Goal: Task Accomplishment & Management: Manage account settings

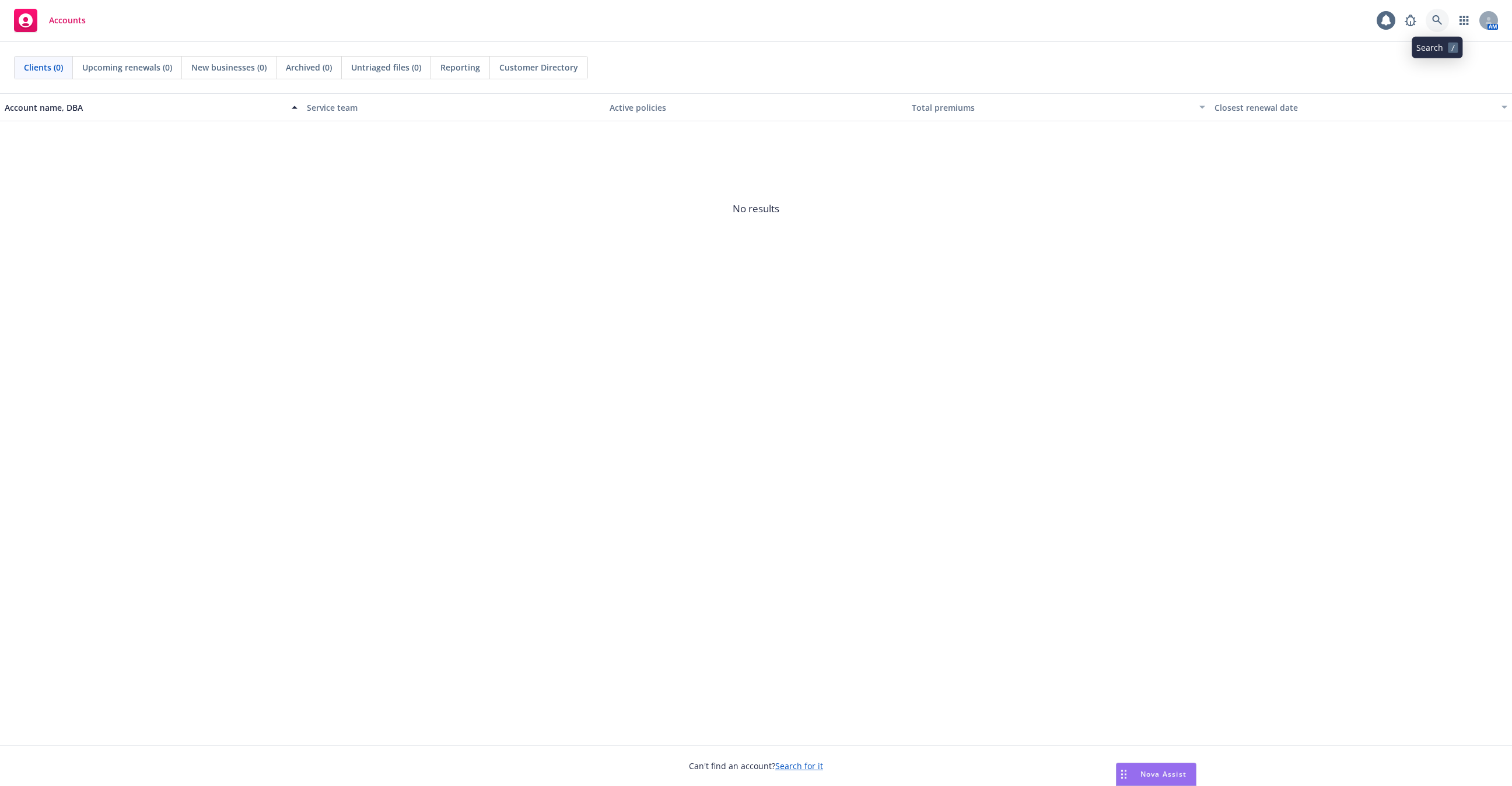
click at [1437, 20] on icon at bounding box center [1437, 20] width 10 height 10
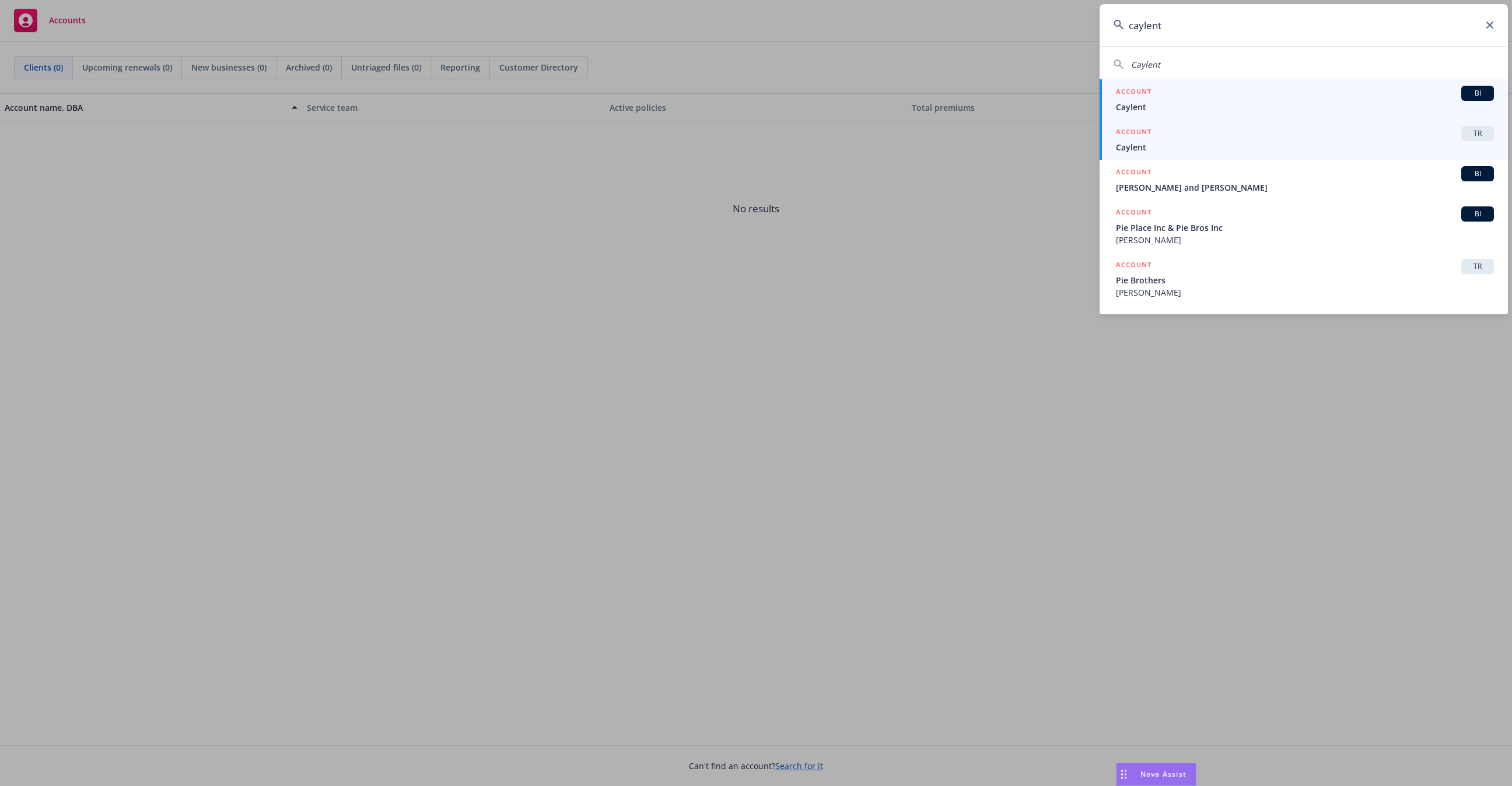
type input "caylent"
click at [1146, 143] on span "Caylent" at bounding box center [1305, 147] width 378 height 12
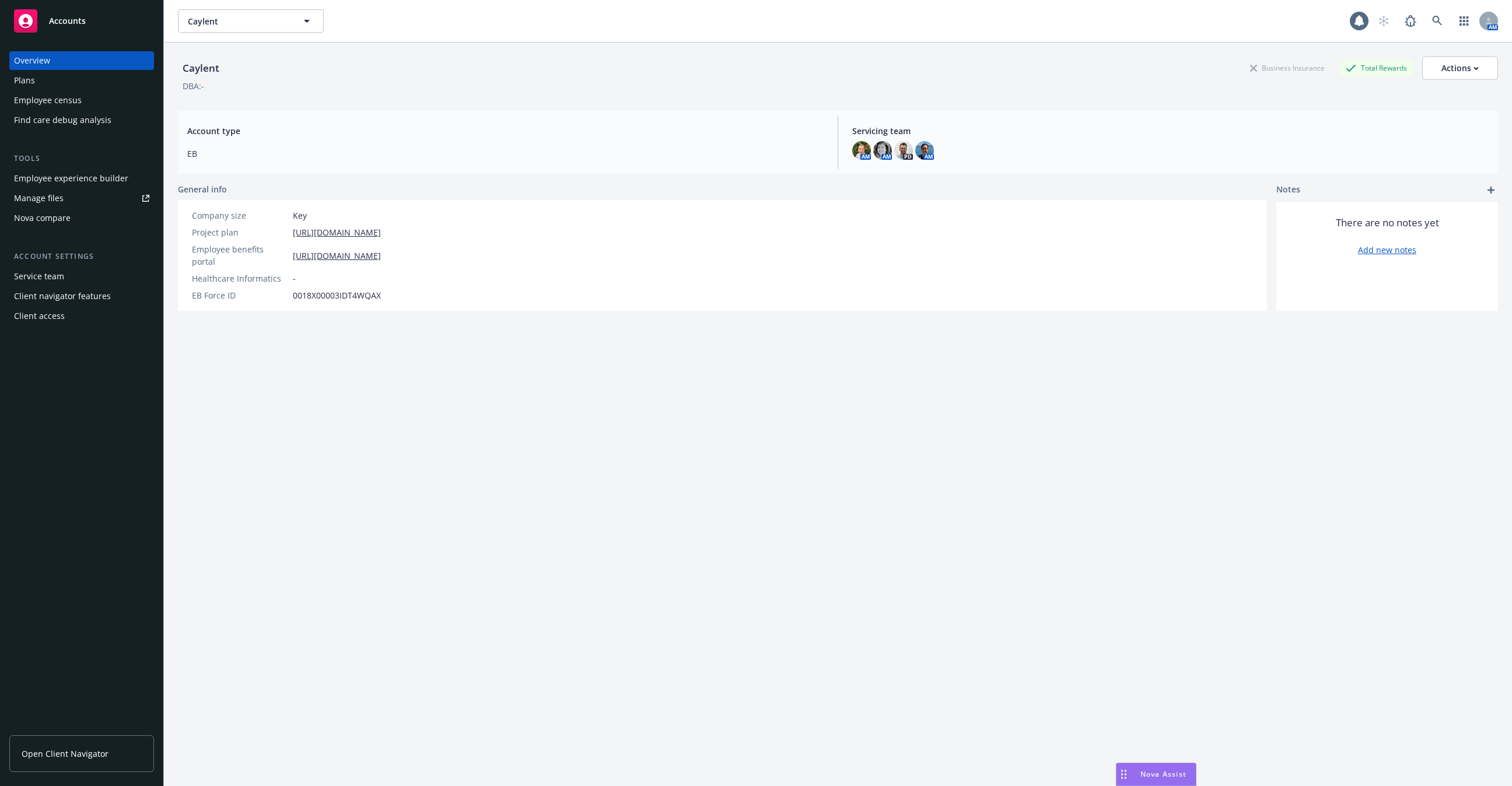
click at [91, 179] on div "Employee experience builder" at bounding box center [71, 178] width 115 height 19
click at [1433, 21] on link at bounding box center [1437, 20] width 24 height 24
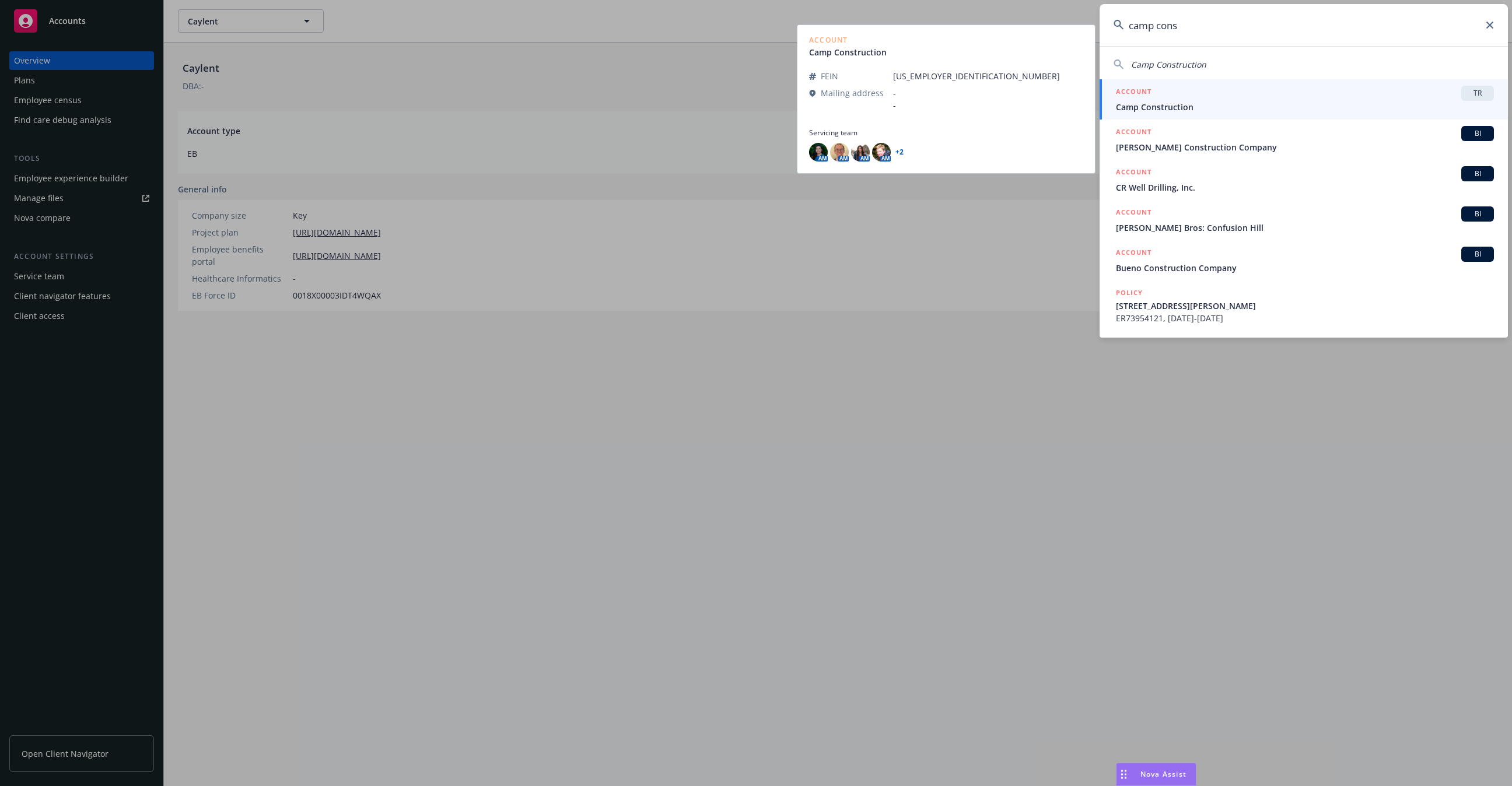
type input "camp cons"
click at [1209, 93] on div "ACCOUNT TR" at bounding box center [1305, 93] width 378 height 16
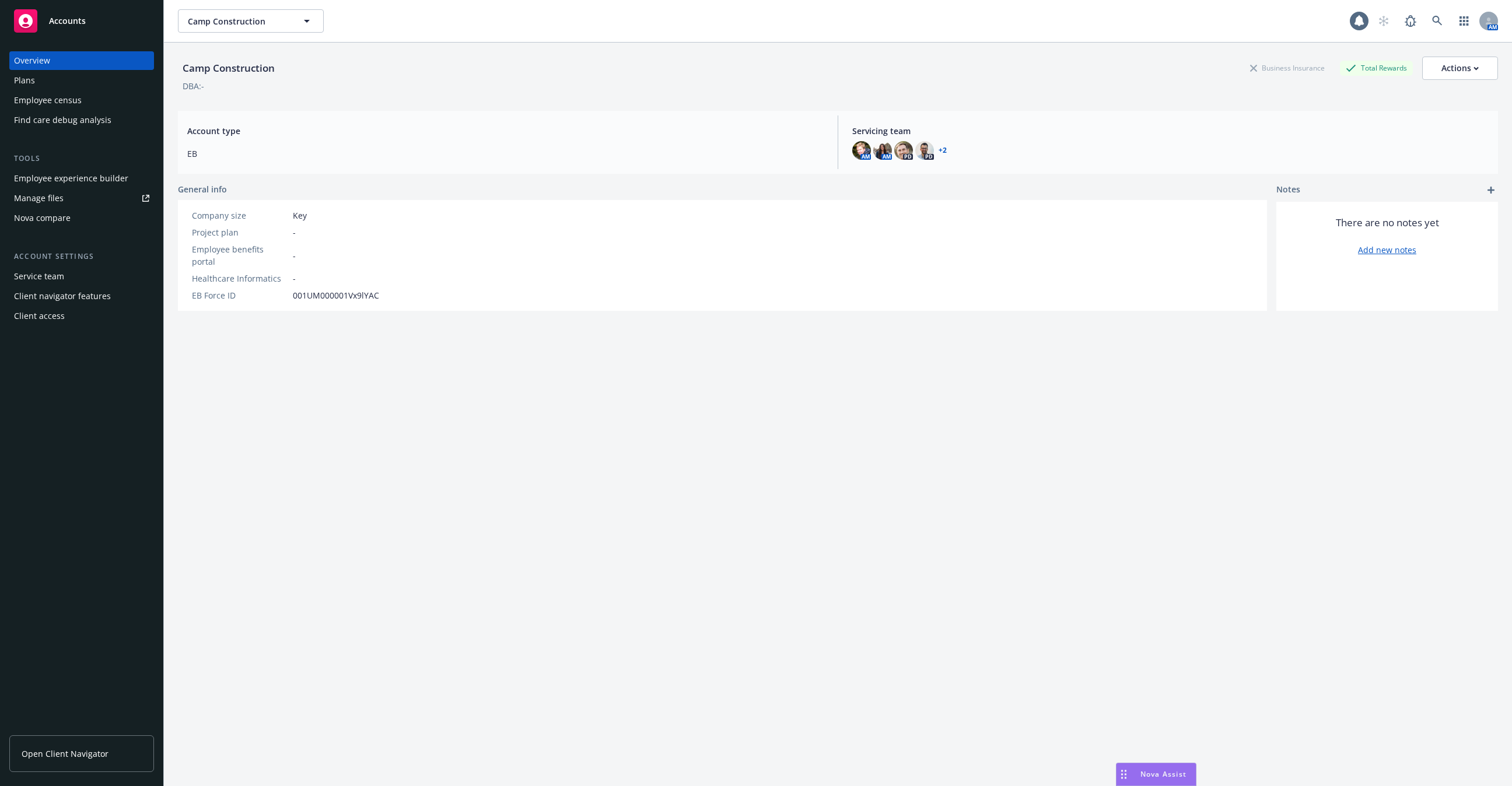
click at [72, 103] on div "Employee census" at bounding box center [47, 100] width 68 height 19
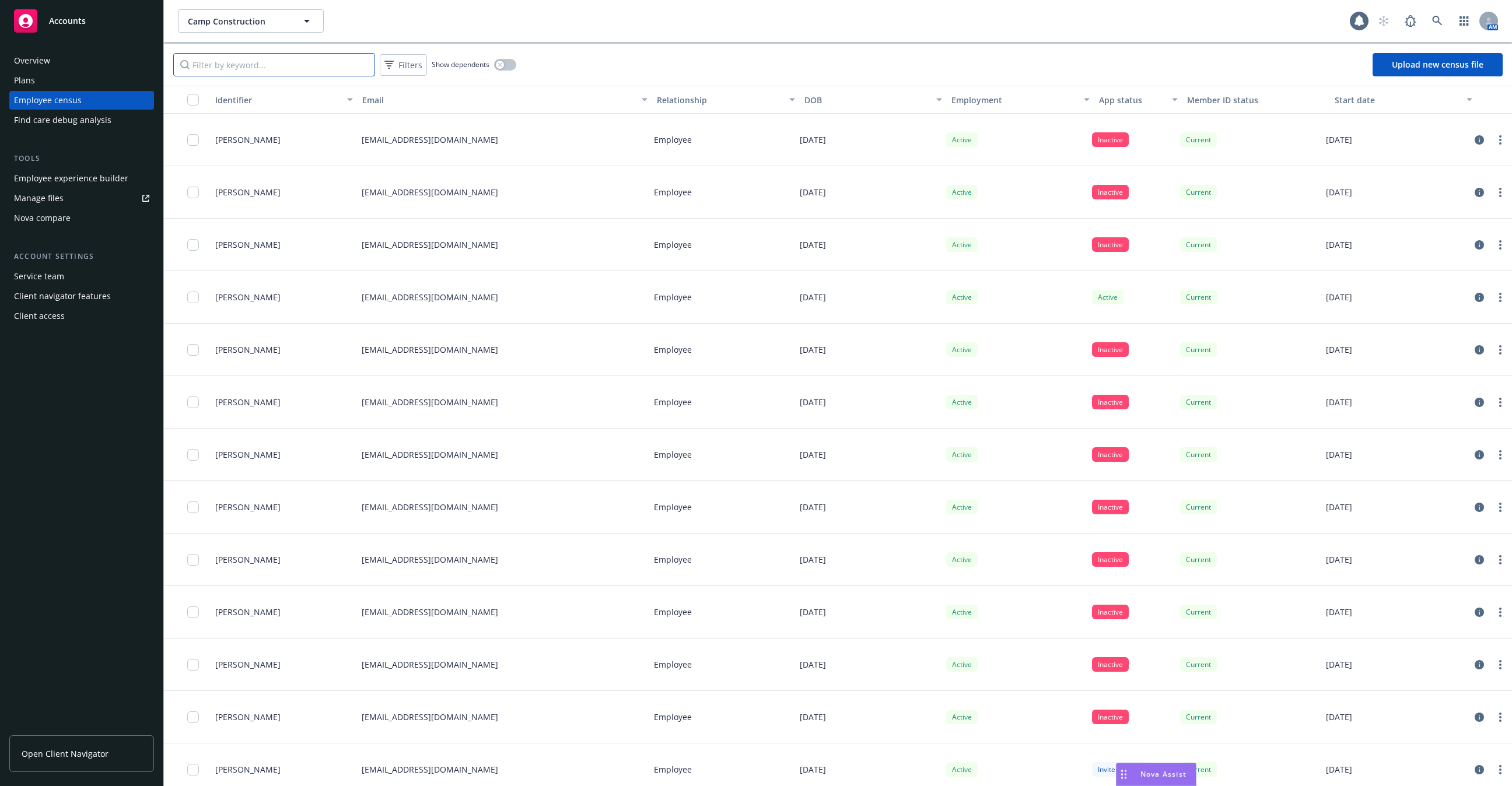
click at [236, 63] on input "Filter by keyword..." at bounding box center [274, 65] width 202 height 24
click at [1441, 28] on link at bounding box center [1437, 20] width 24 height 24
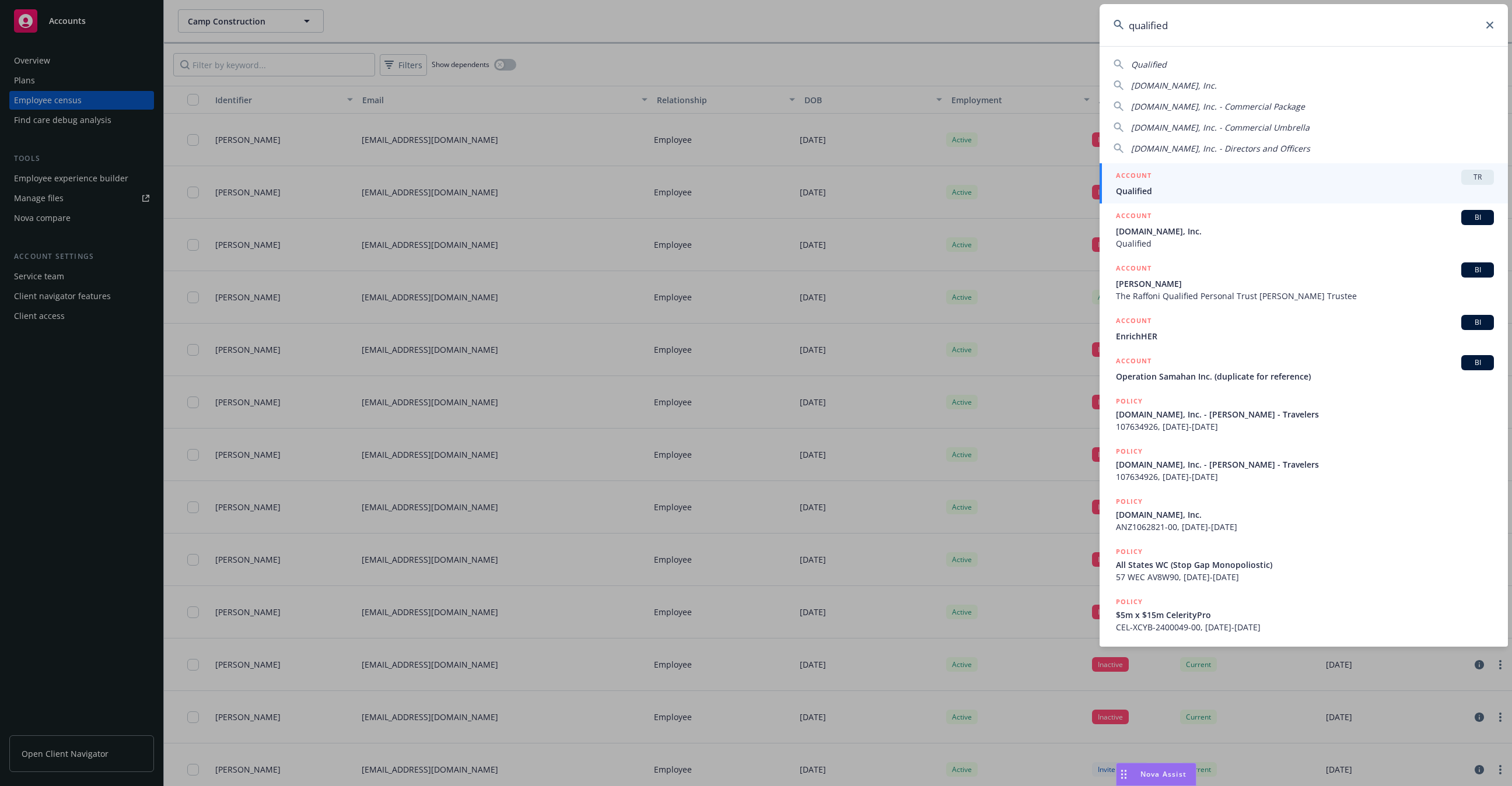
type input "qualified"
click at [1189, 192] on span "Qualified" at bounding box center [1305, 191] width 378 height 12
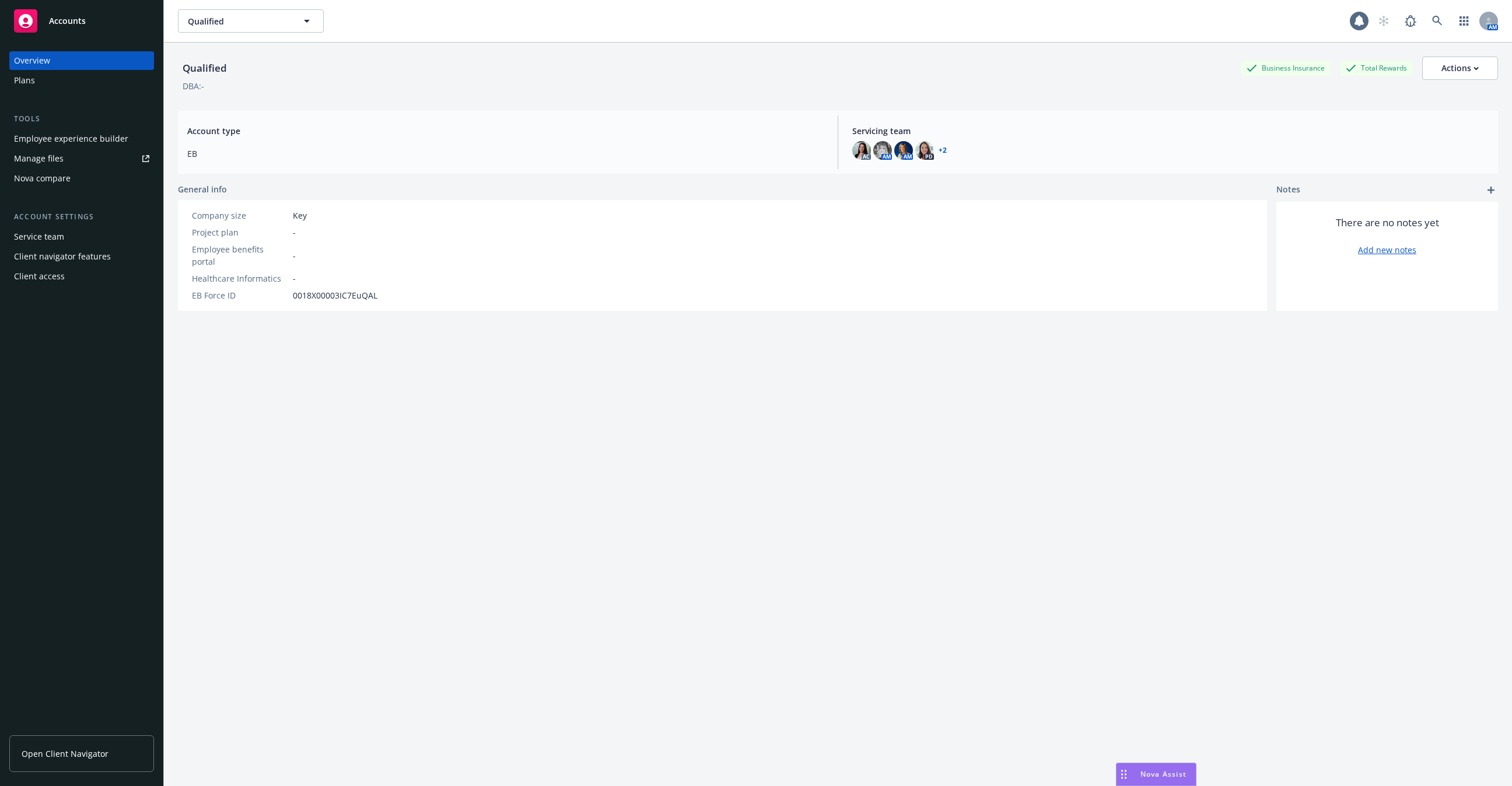
click at [90, 133] on div "Employee experience builder" at bounding box center [71, 138] width 115 height 19
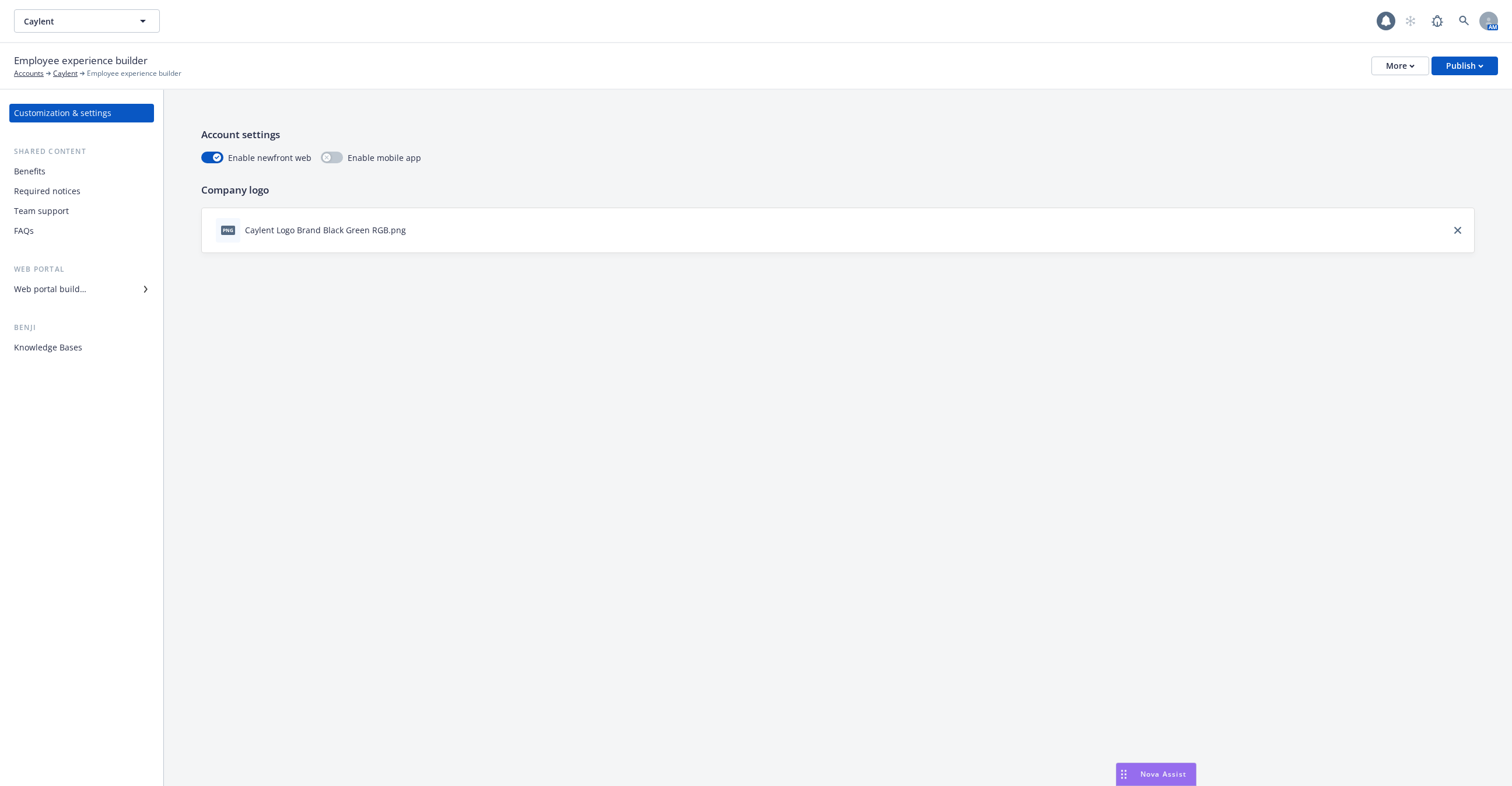
click at [74, 177] on div "Benefits" at bounding box center [81, 171] width 135 height 19
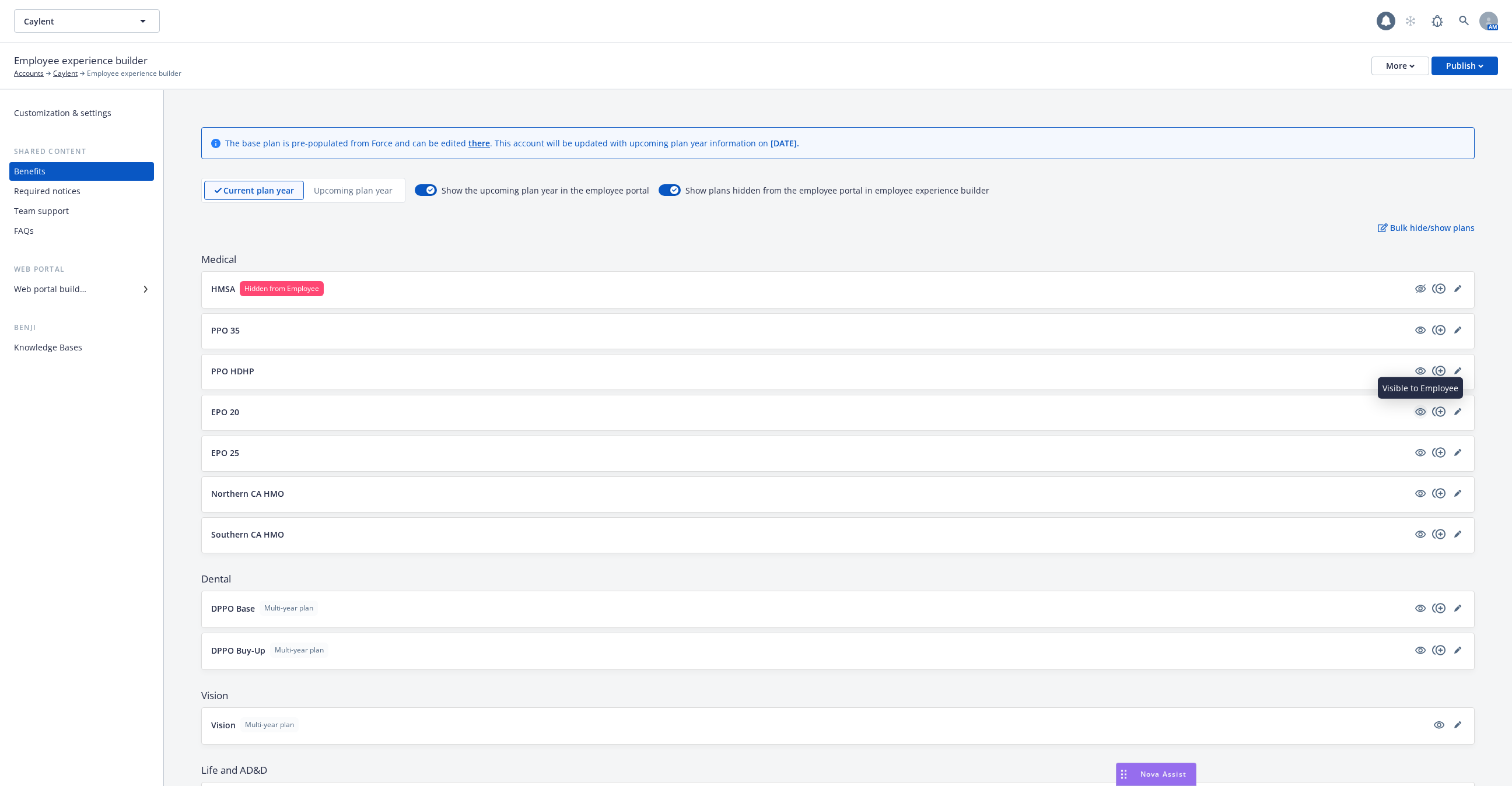
click at [1420, 411] on icon "visible" at bounding box center [1420, 411] width 11 height 7
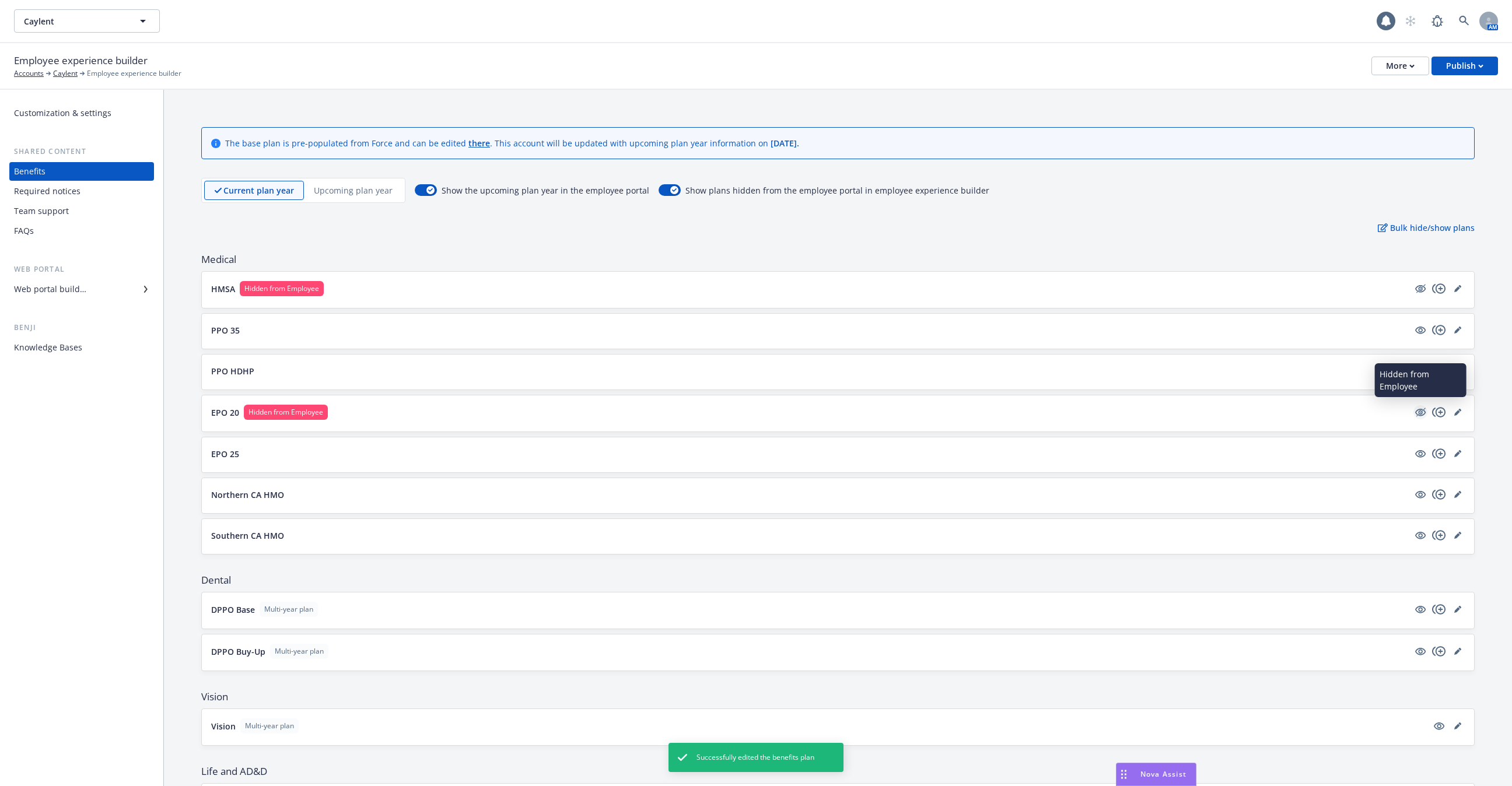
click at [1418, 409] on icon "hidden" at bounding box center [1420, 411] width 14 height 14
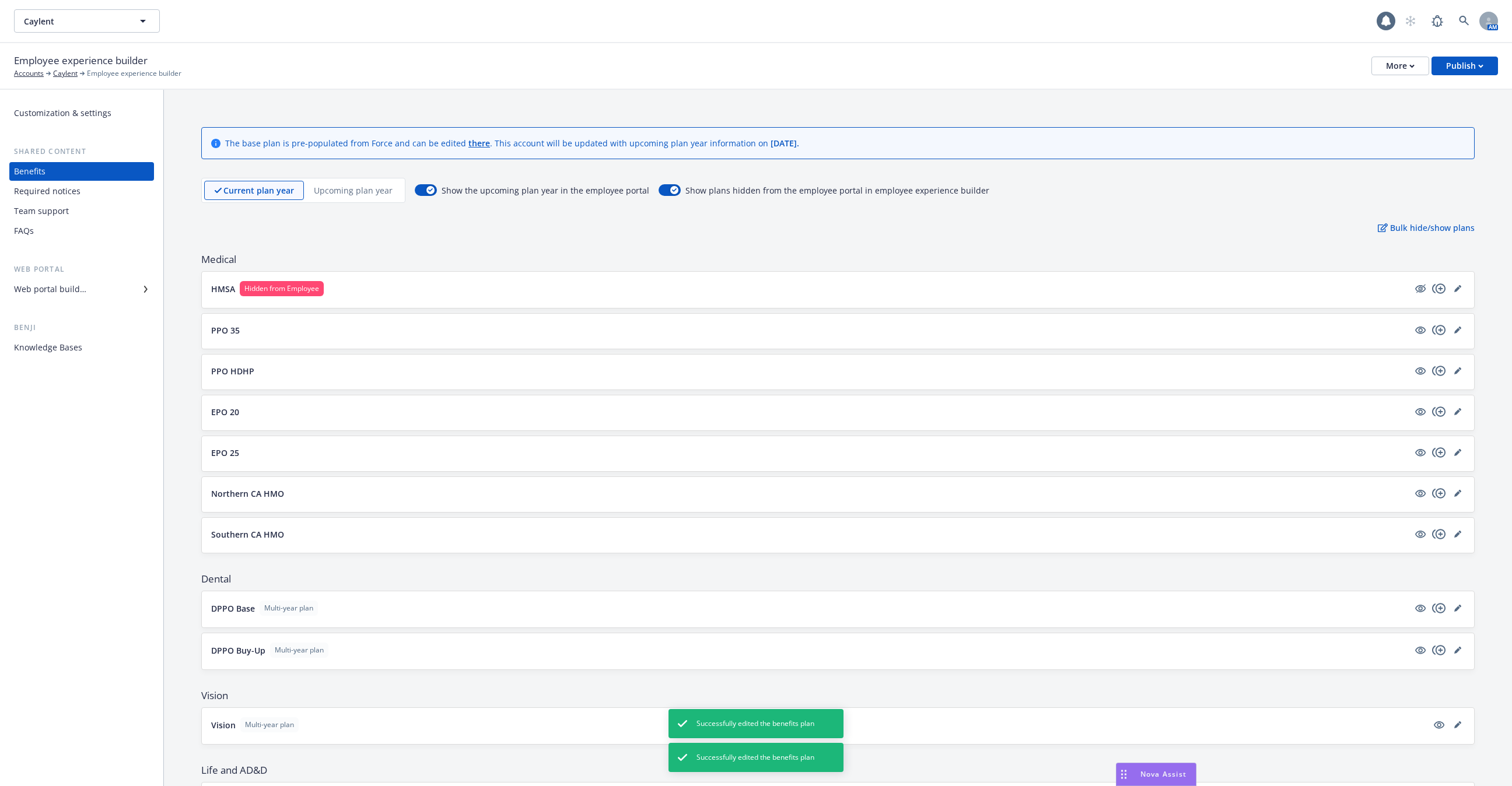
click at [223, 411] on p "EPO 20" at bounding box center [225, 411] width 28 height 12
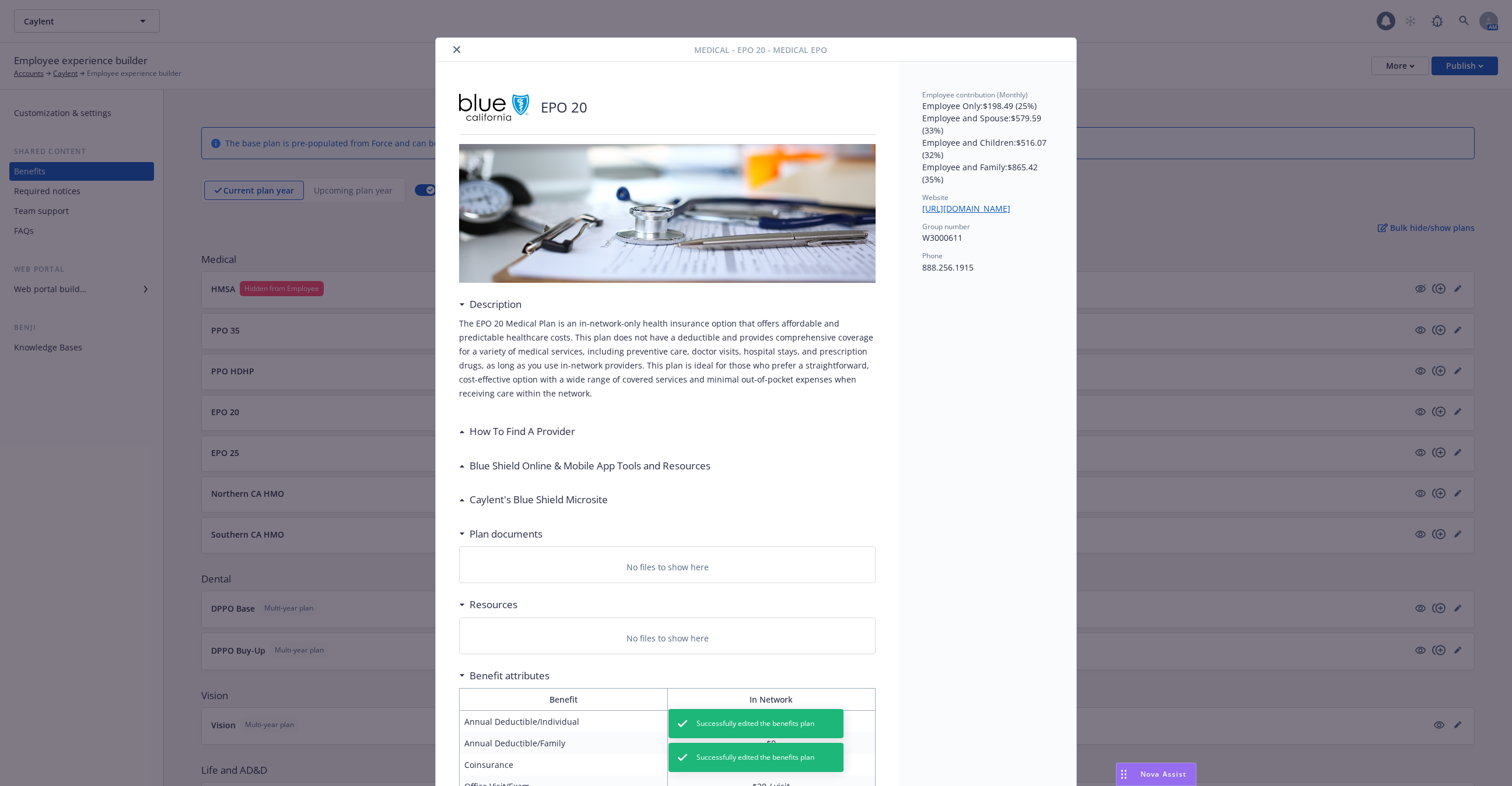
scroll to position [35, 0]
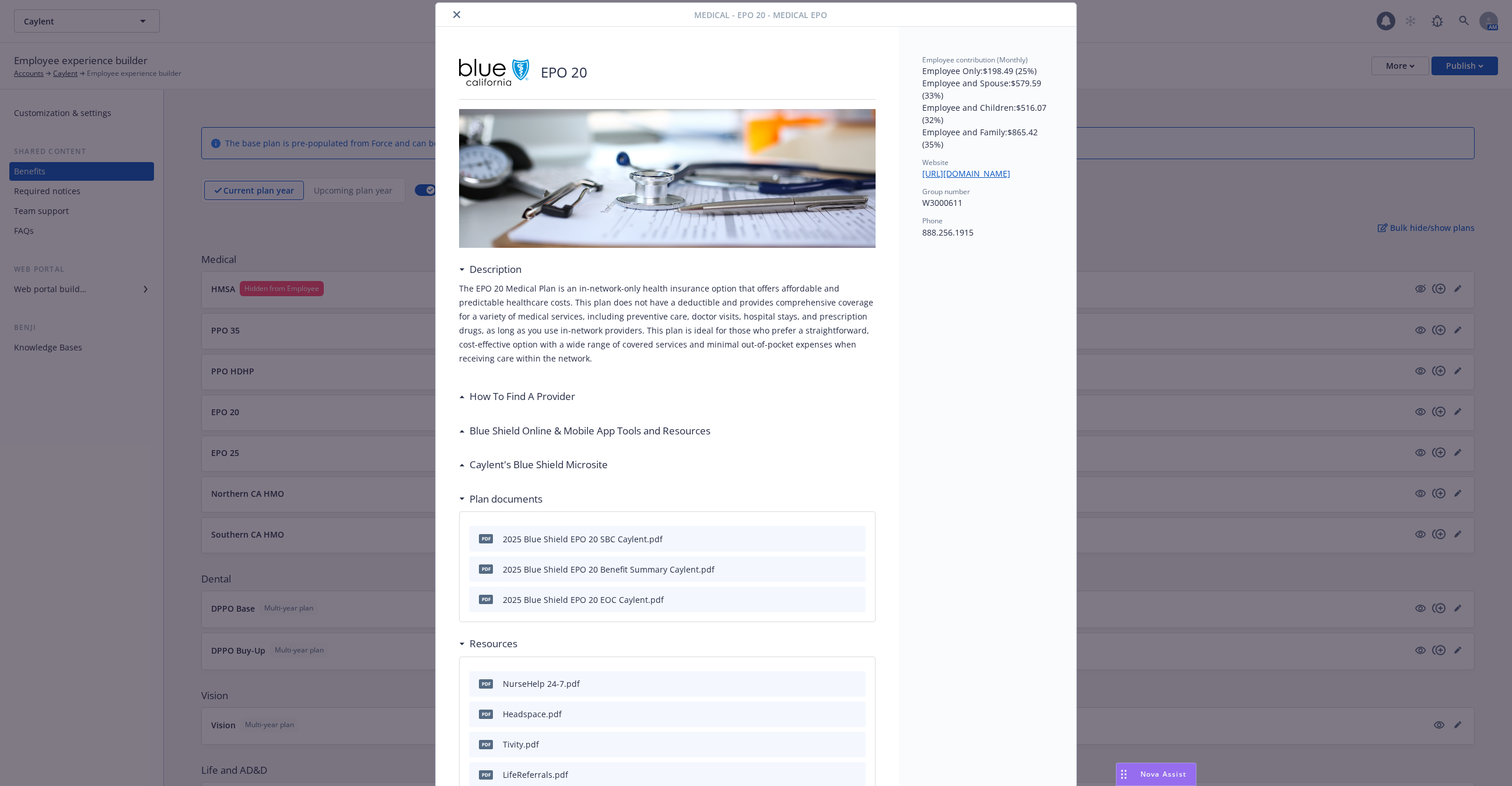
click at [290, 413] on div "Medical - EPO 20 - Medical EPO EPO 20 Description The EPO 20 Medical Plan is an…" at bounding box center [756, 393] width 1512 height 786
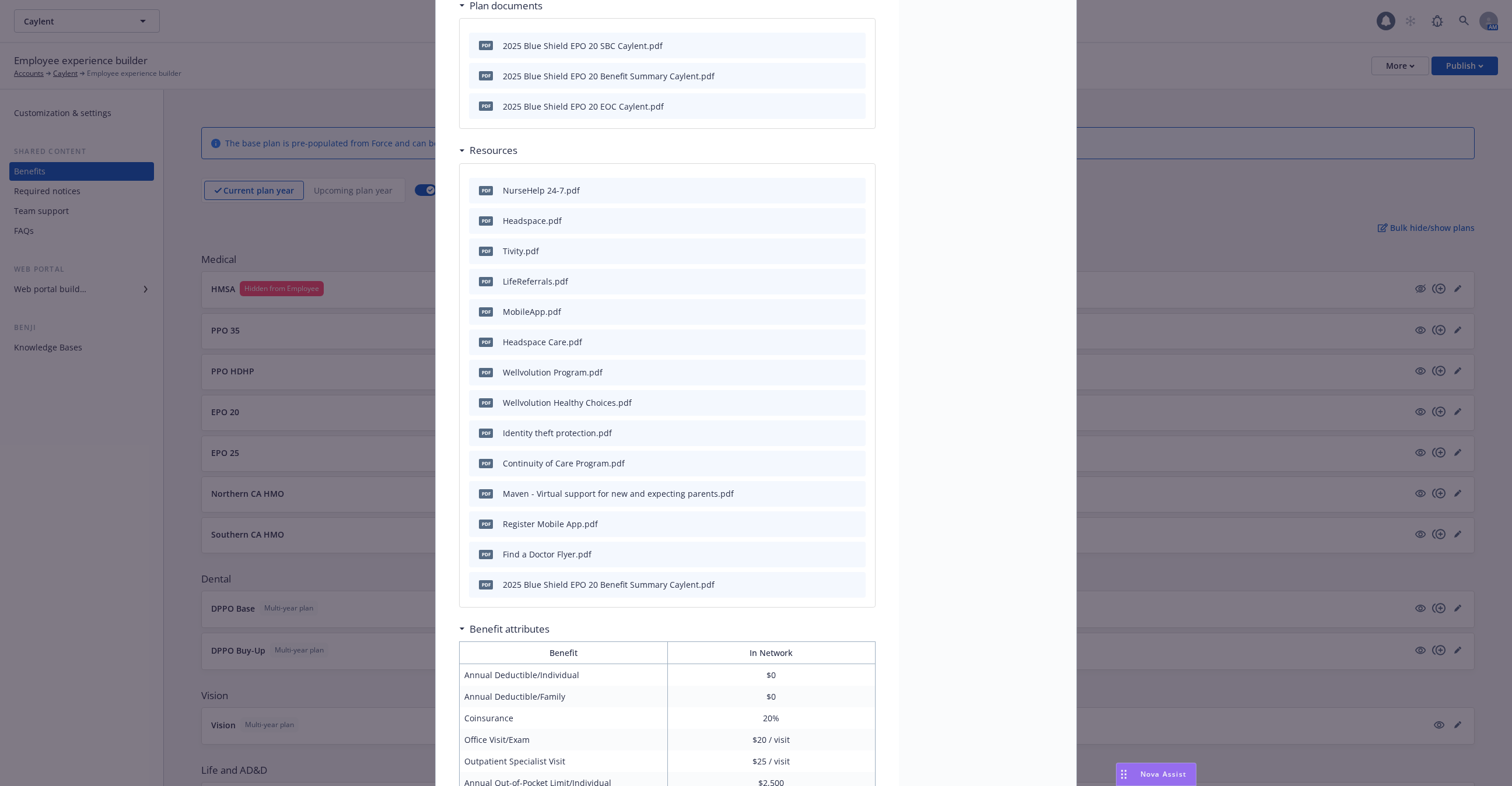
scroll to position [428, 0]
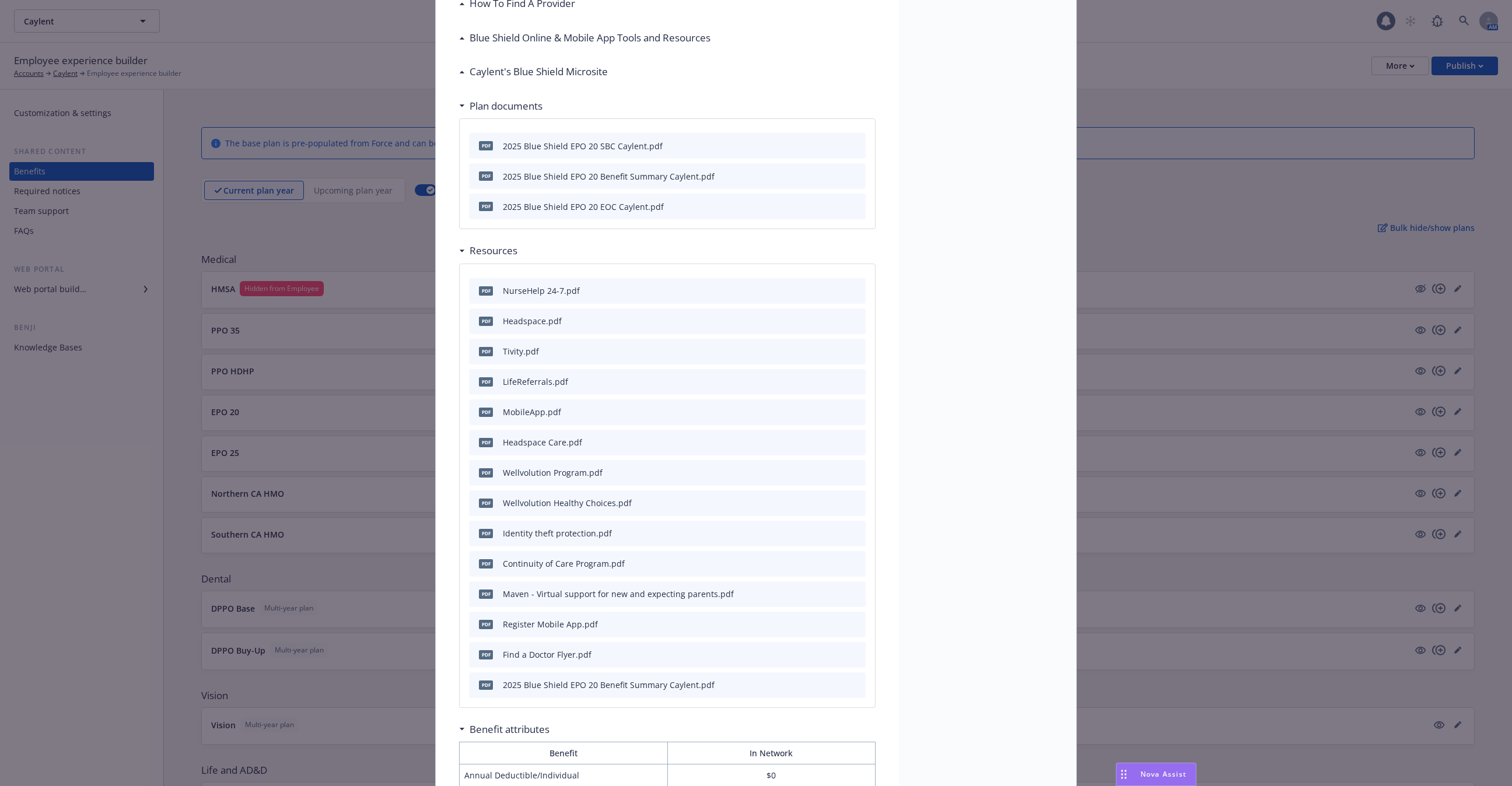
click at [856, 683] on icon "preview file" at bounding box center [854, 684] width 11 height 8
click at [1293, 54] on div "Medical - EPO 20 - Medical EPO EPO 20 Description The EPO 20 Medical Plan is an…" at bounding box center [756, 393] width 1512 height 786
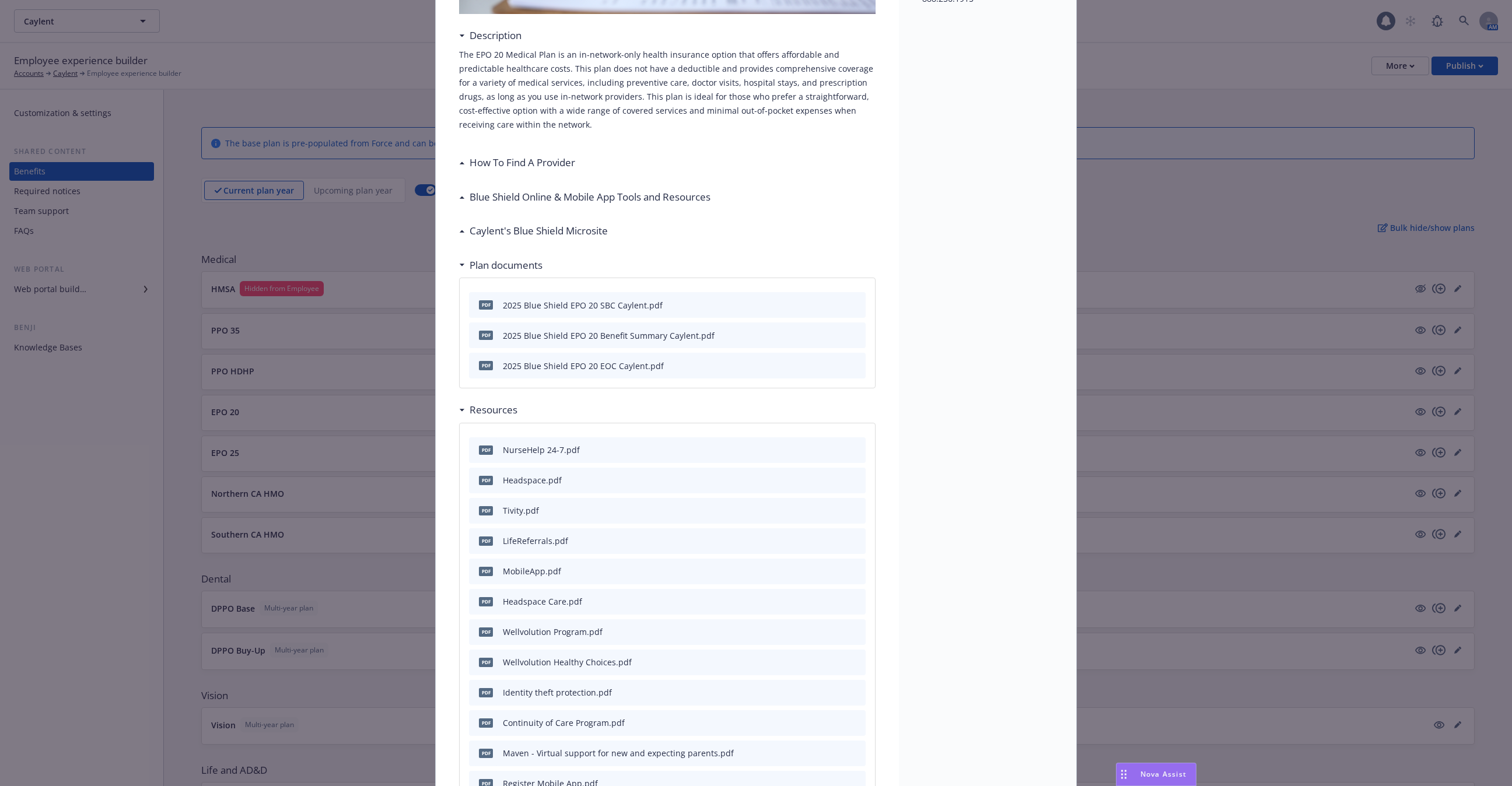
scroll to position [0, 0]
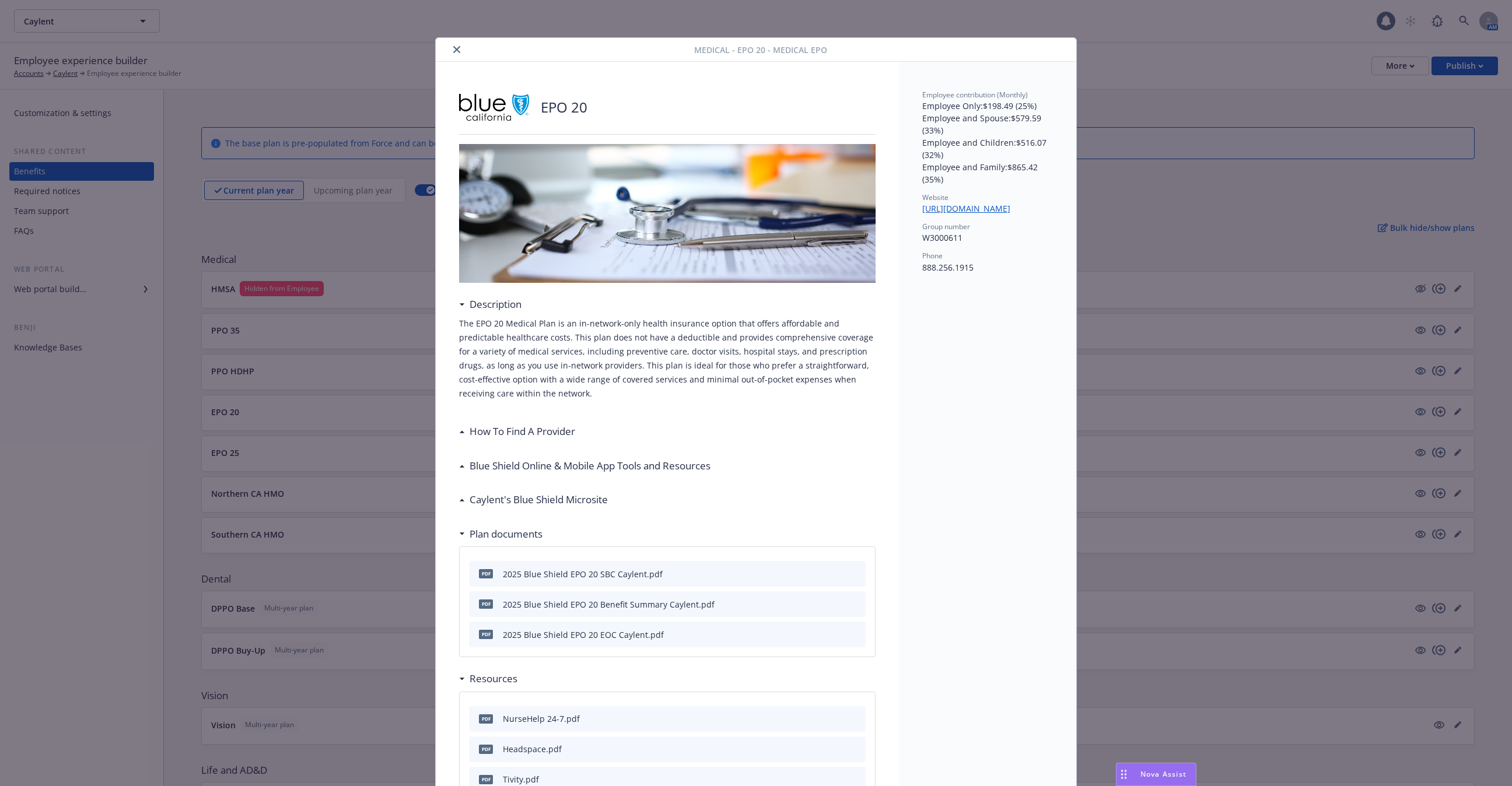
click at [470, 58] on div "Medical - EPO 20 - Medical EPO" at bounding box center [755, 49] width 641 height 24
click at [458, 51] on icon "close" at bounding box center [457, 49] width 7 height 7
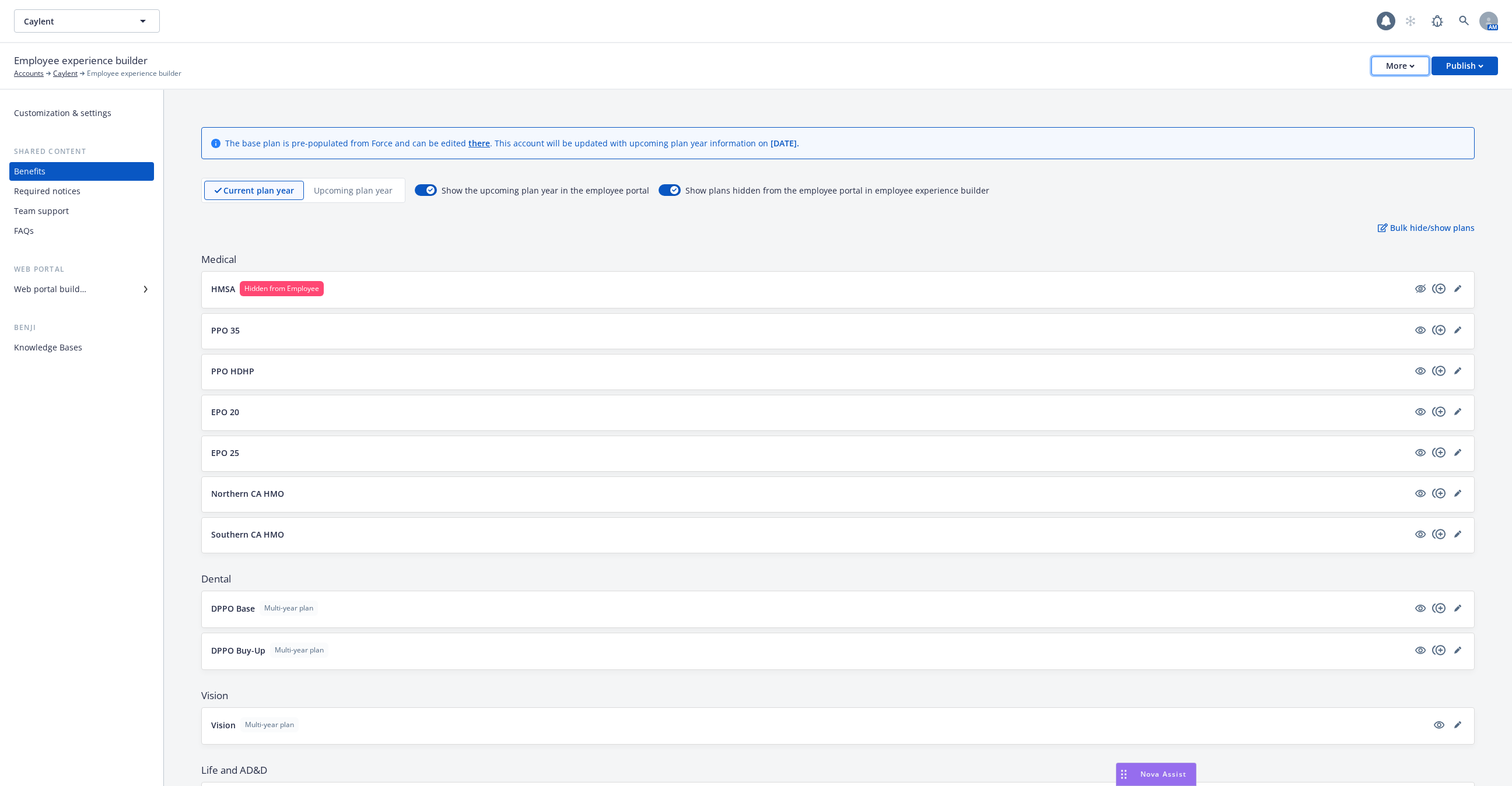
click at [1411, 65] on icon "button" at bounding box center [1411, 65] width 5 height 4
click at [1388, 115] on link "Copy portal link" at bounding box center [1343, 115] width 173 height 24
click at [84, 285] on div "Web portal builder" at bounding box center [50, 289] width 72 height 19
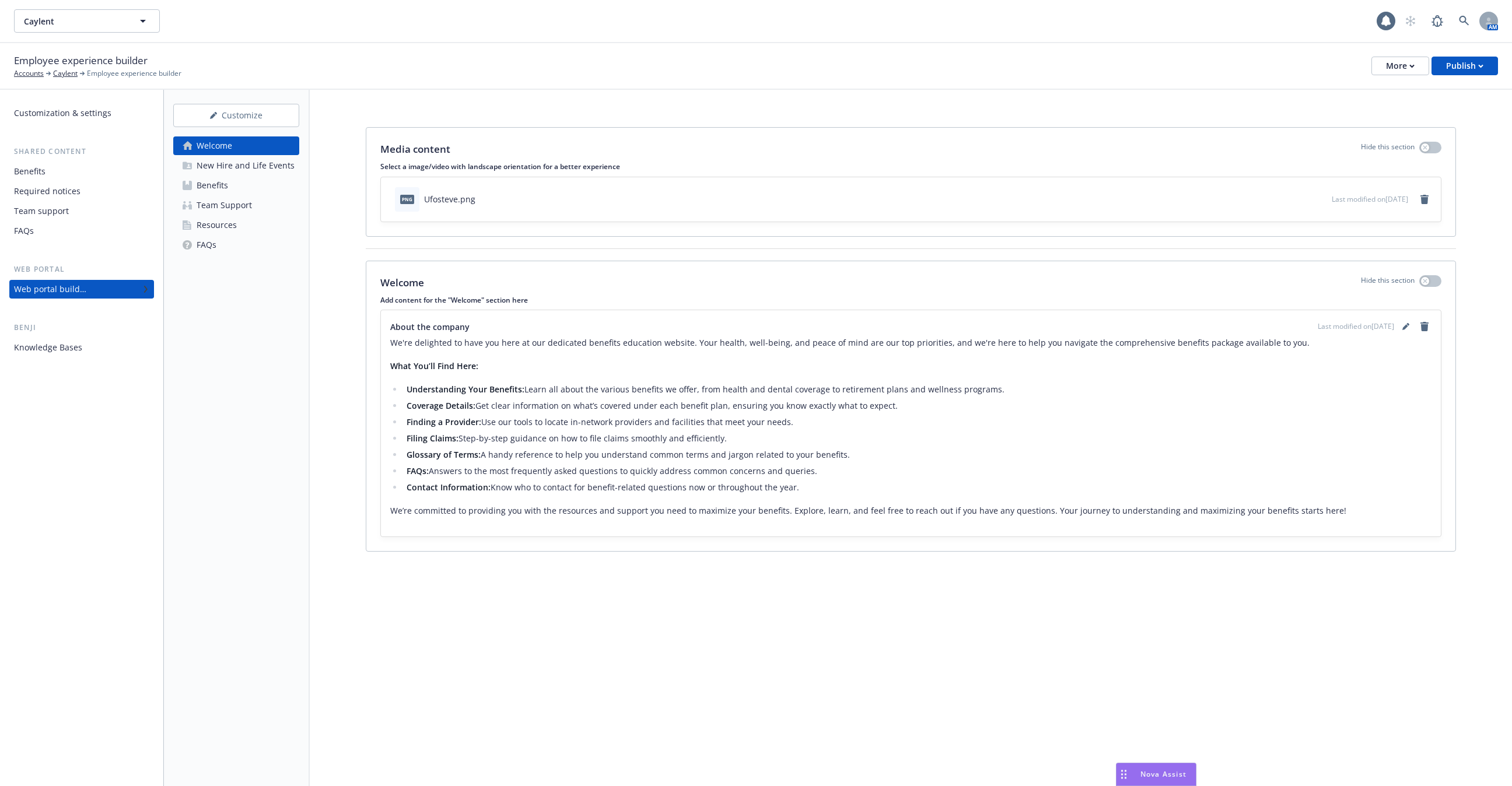
click at [257, 173] on div "New Hire and Life Events" at bounding box center [245, 165] width 98 height 19
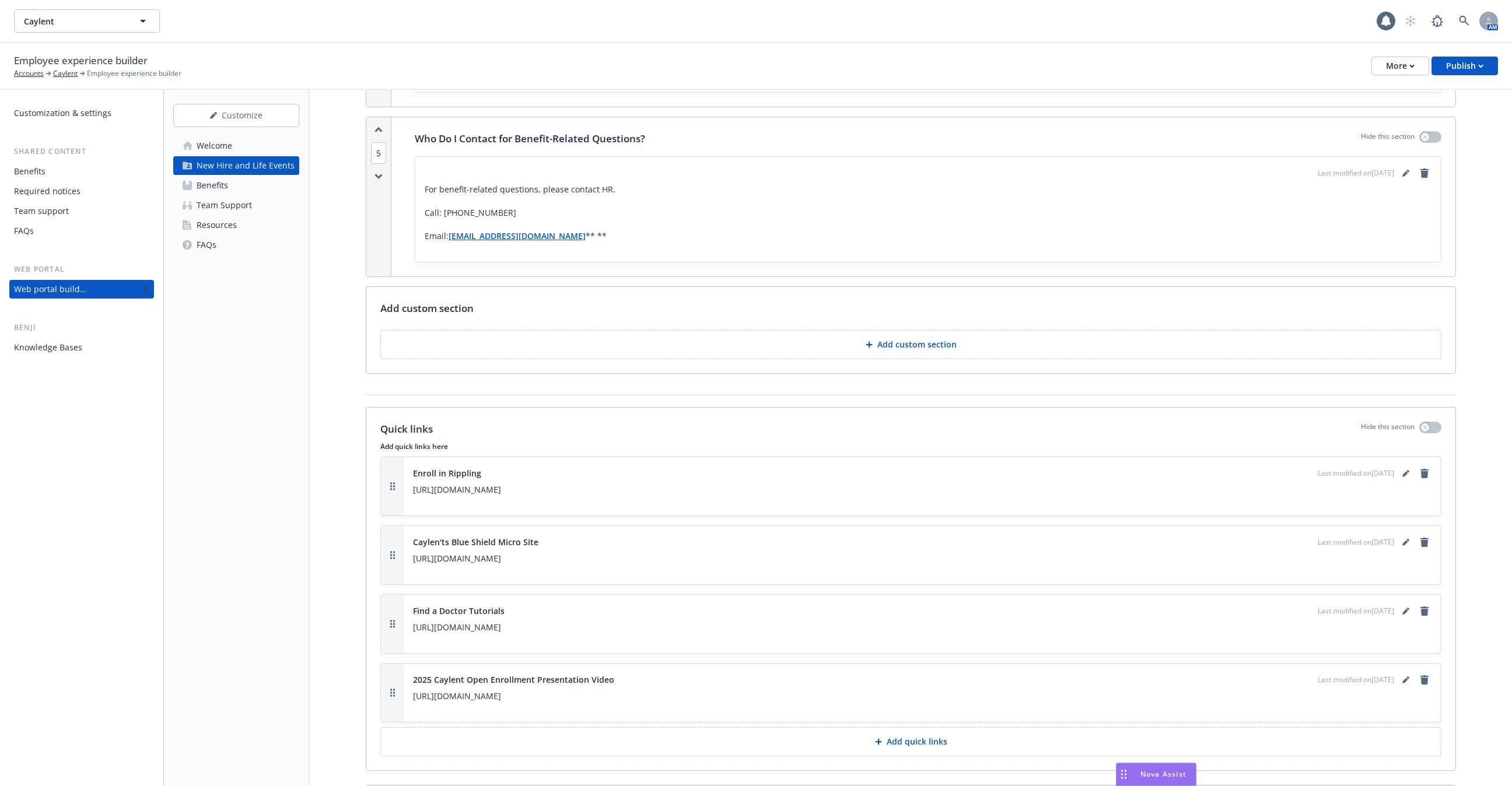
scroll to position [1300, 0]
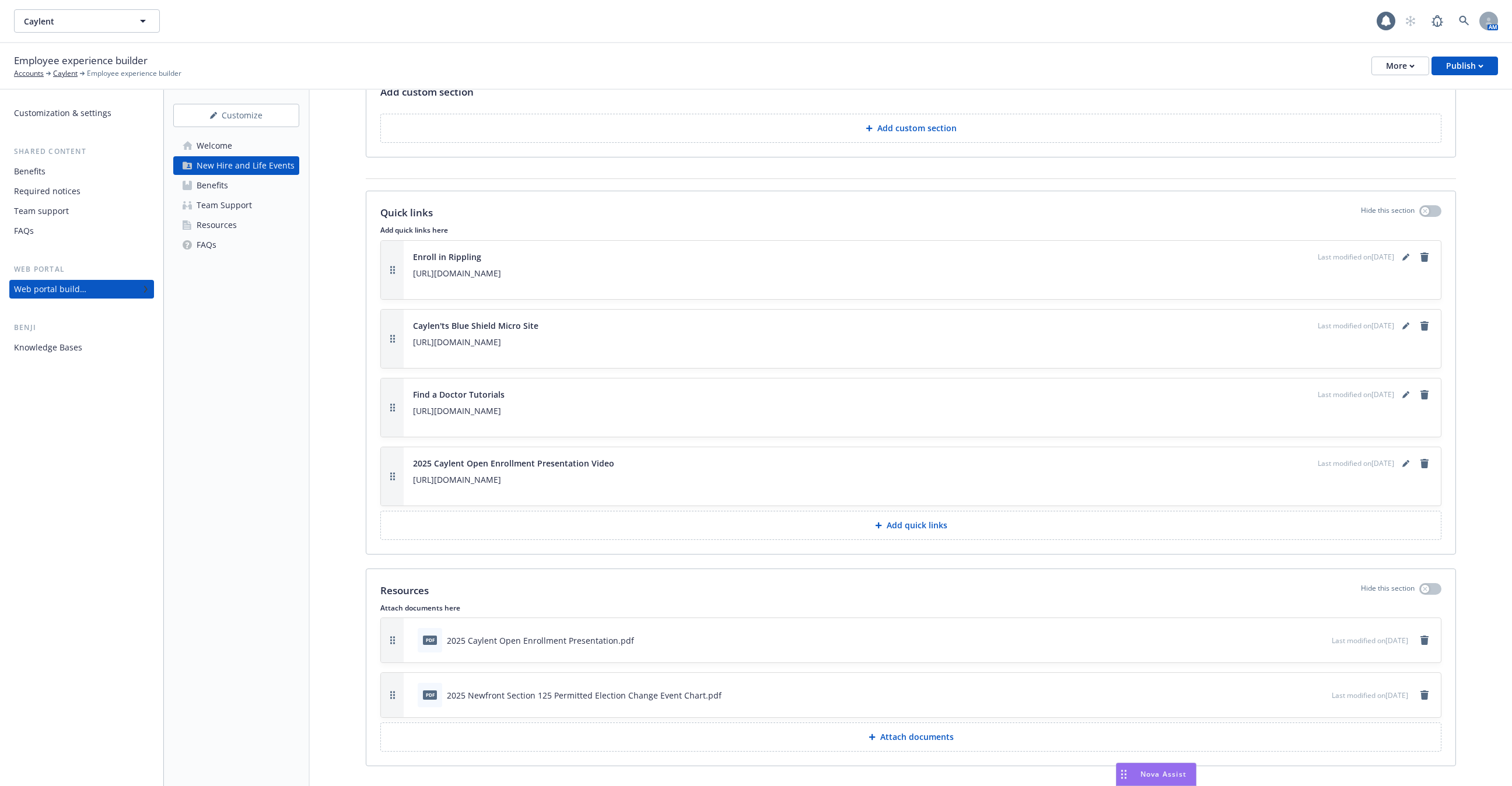
click at [1297, 635] on div at bounding box center [1304, 640] width 46 height 12
click at [1315, 636] on icon "preview file" at bounding box center [1320, 640] width 11 height 8
click at [111, 290] on div "Web portal builder" at bounding box center [81, 289] width 135 height 19
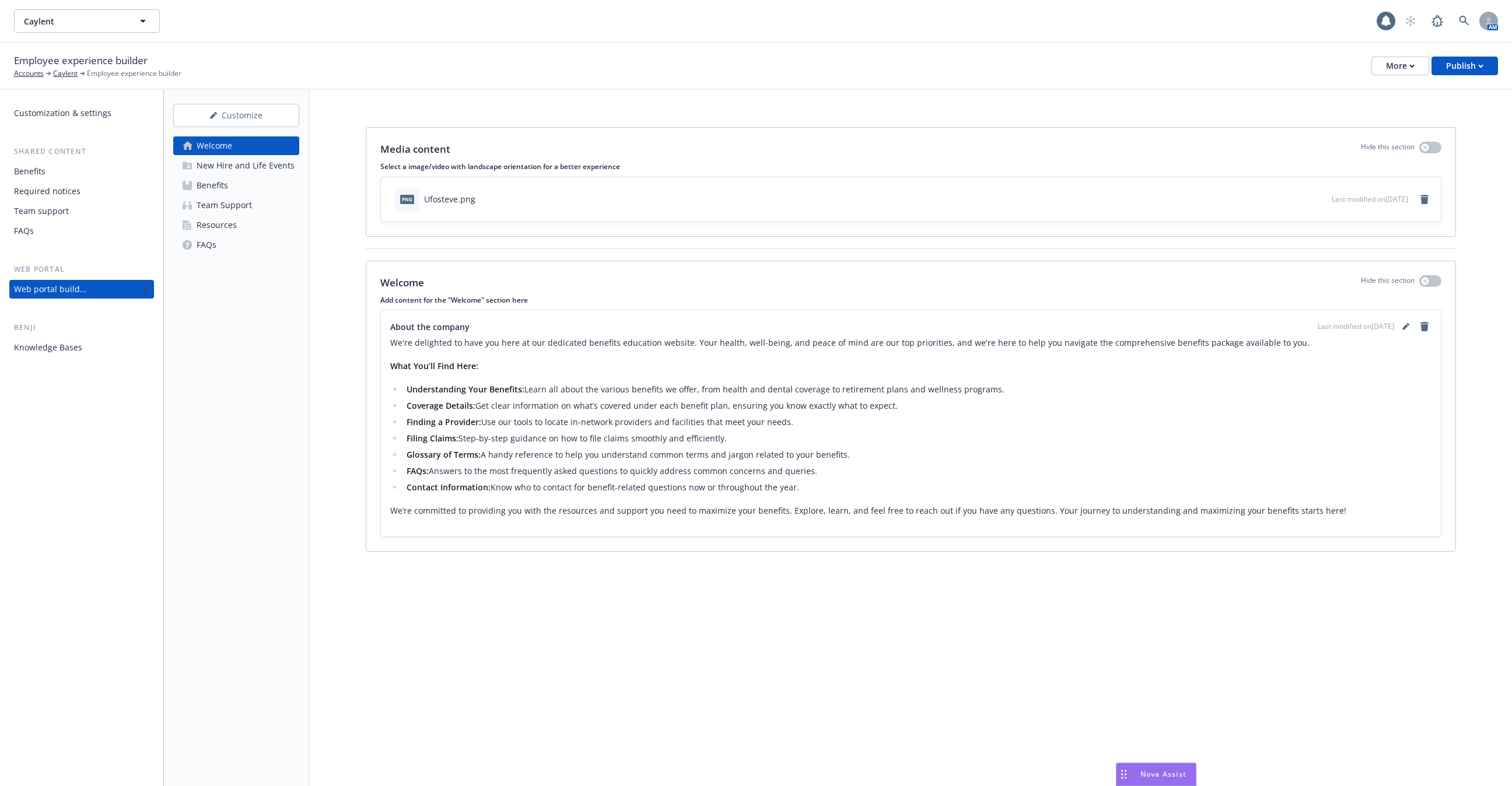
click at [79, 171] on div "Benefits" at bounding box center [81, 171] width 135 height 19
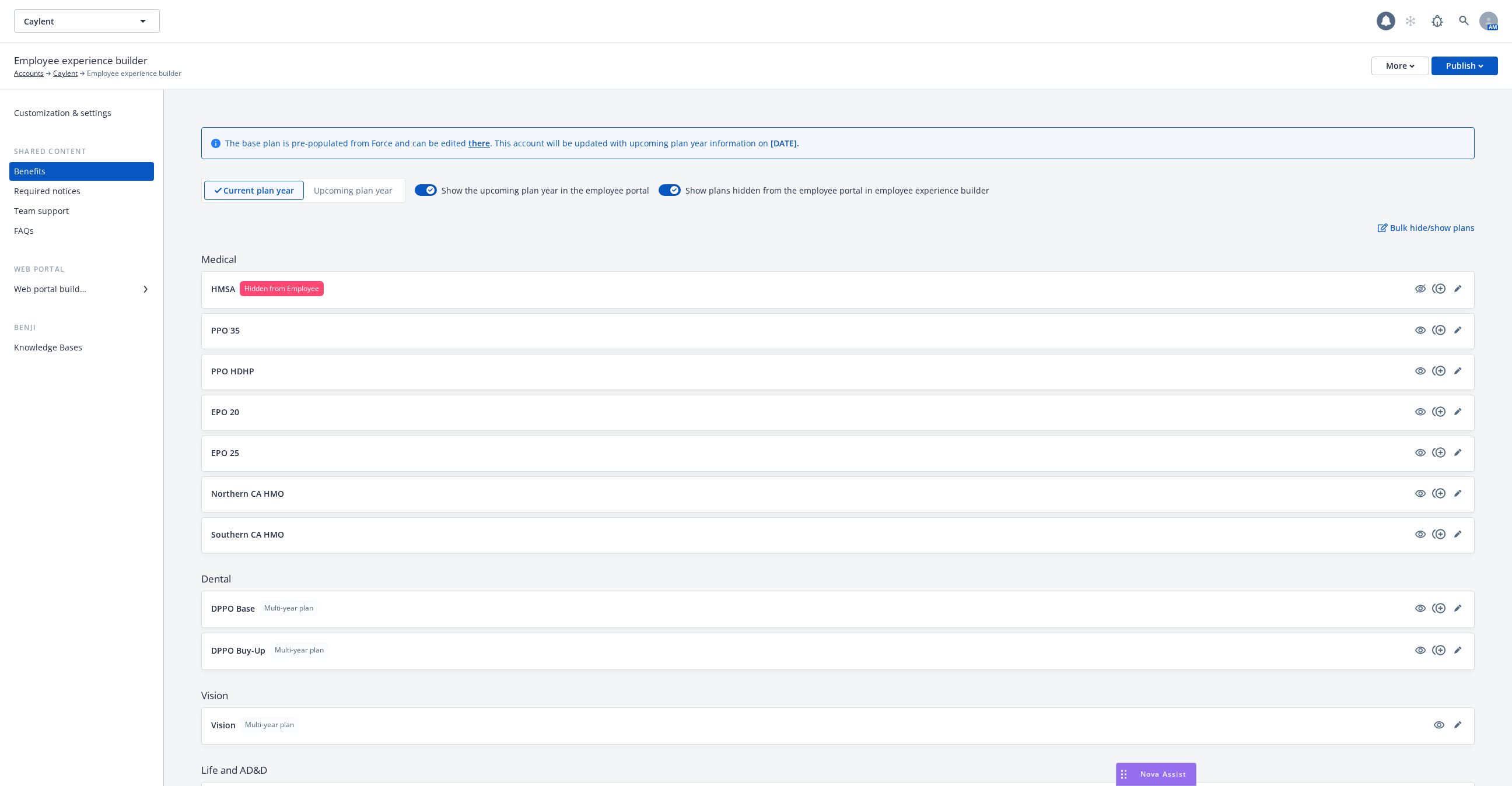
click at [234, 411] on p "EPO 20" at bounding box center [225, 411] width 28 height 12
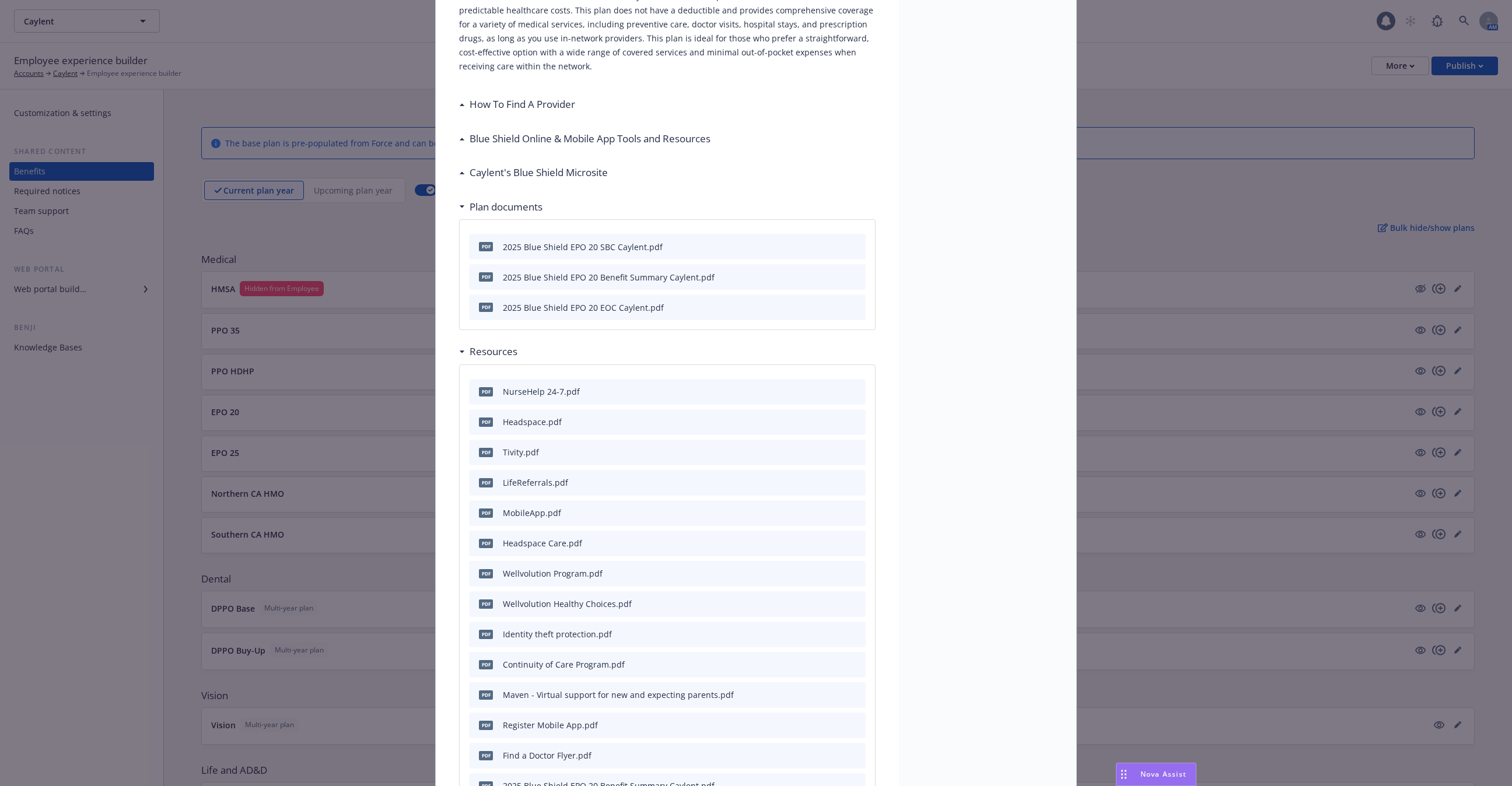
scroll to position [455, 0]
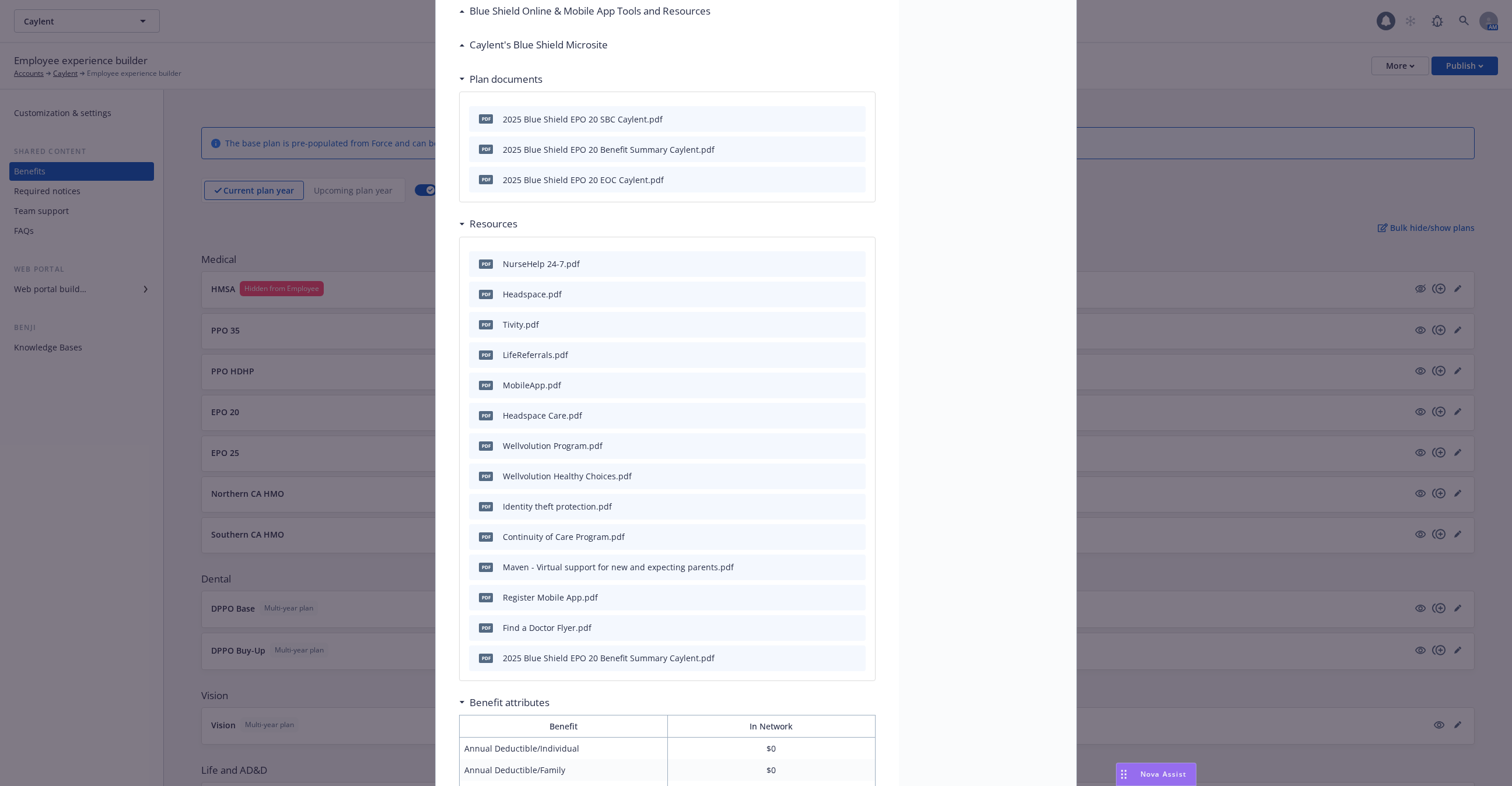
click at [858, 657] on icon "preview file" at bounding box center [854, 657] width 11 height 8
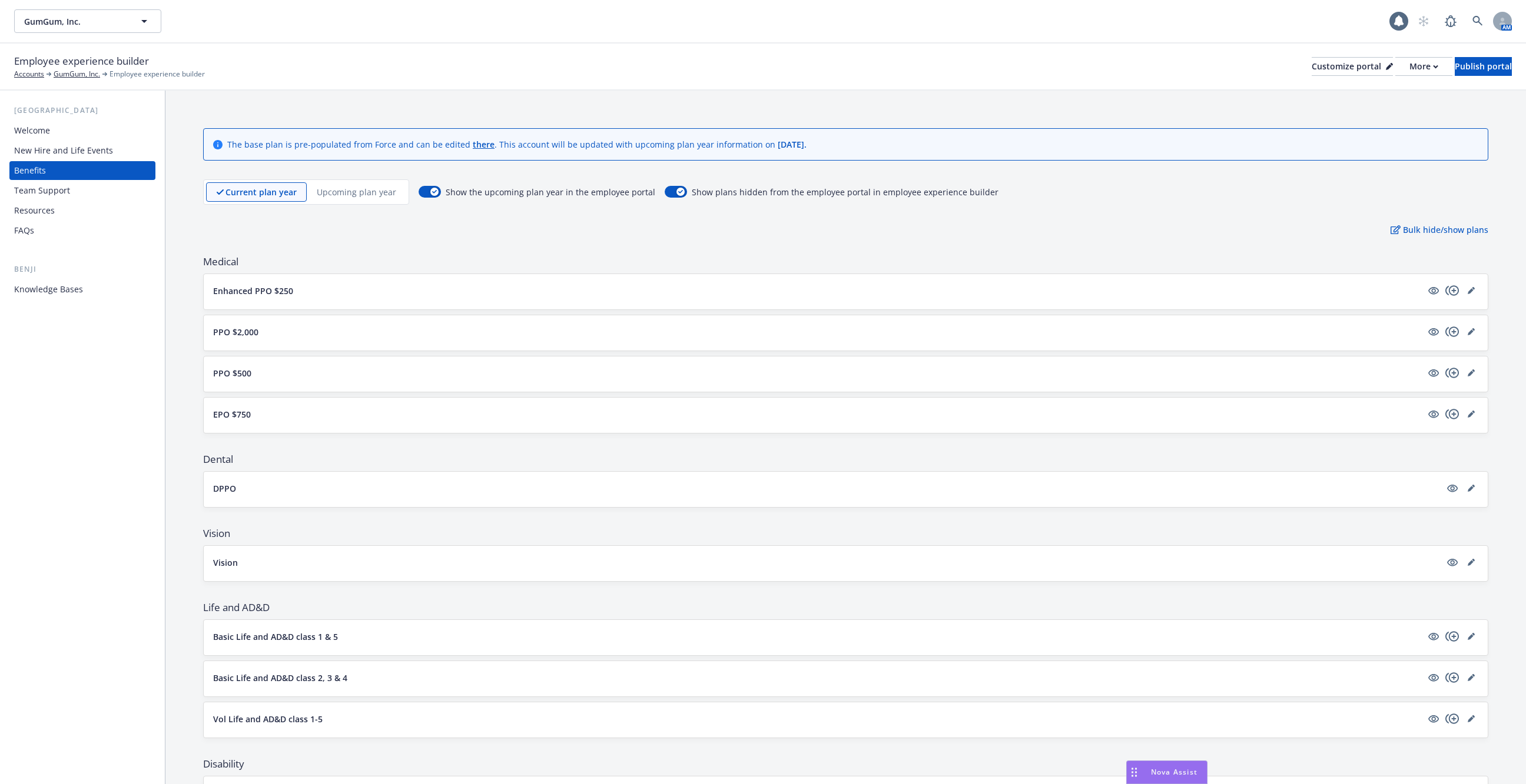
click at [97, 288] on div "Knowledge Bases" at bounding box center [82, 289] width 136 height 19
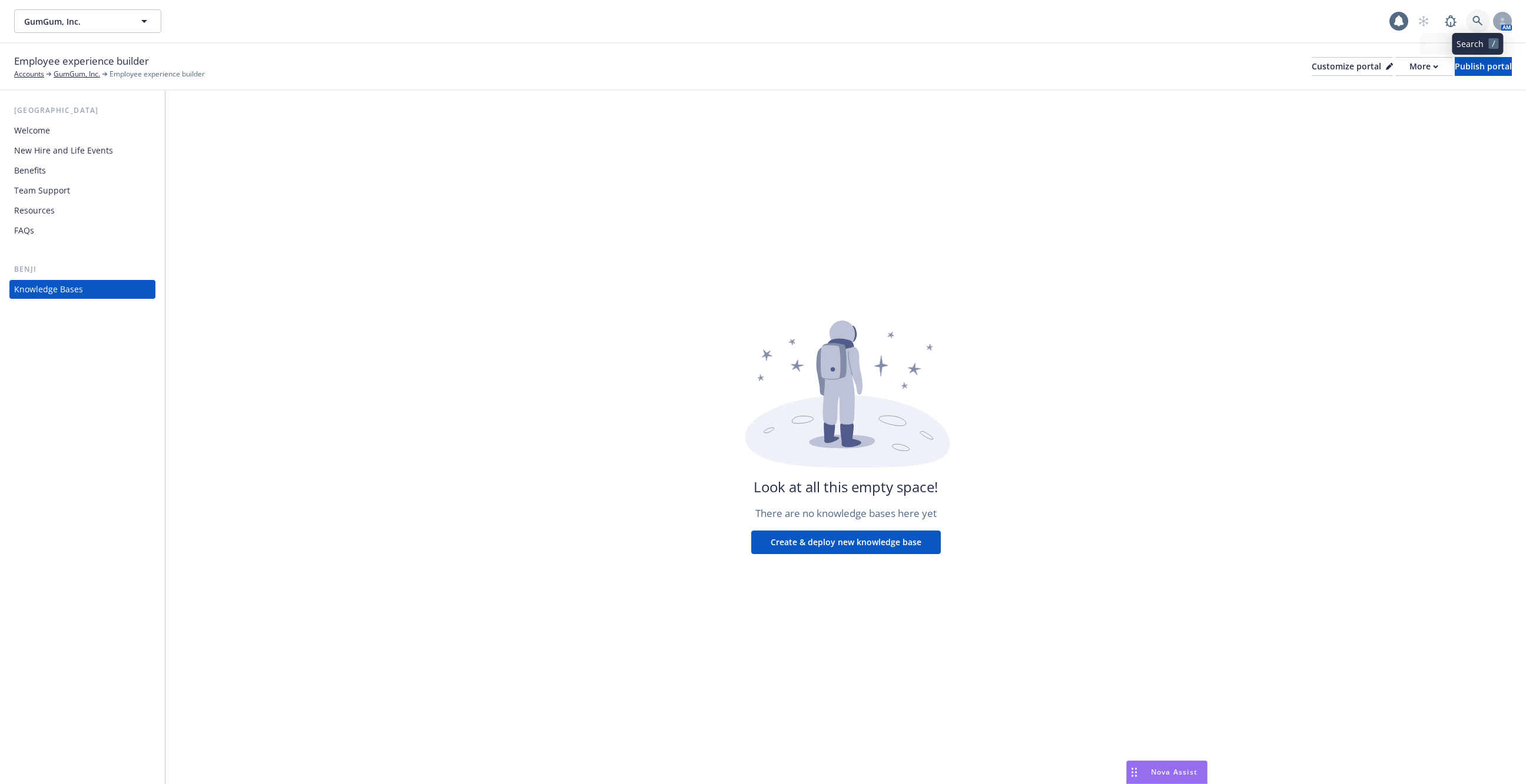
click at [1483, 26] on link at bounding box center [1477, 21] width 24 height 24
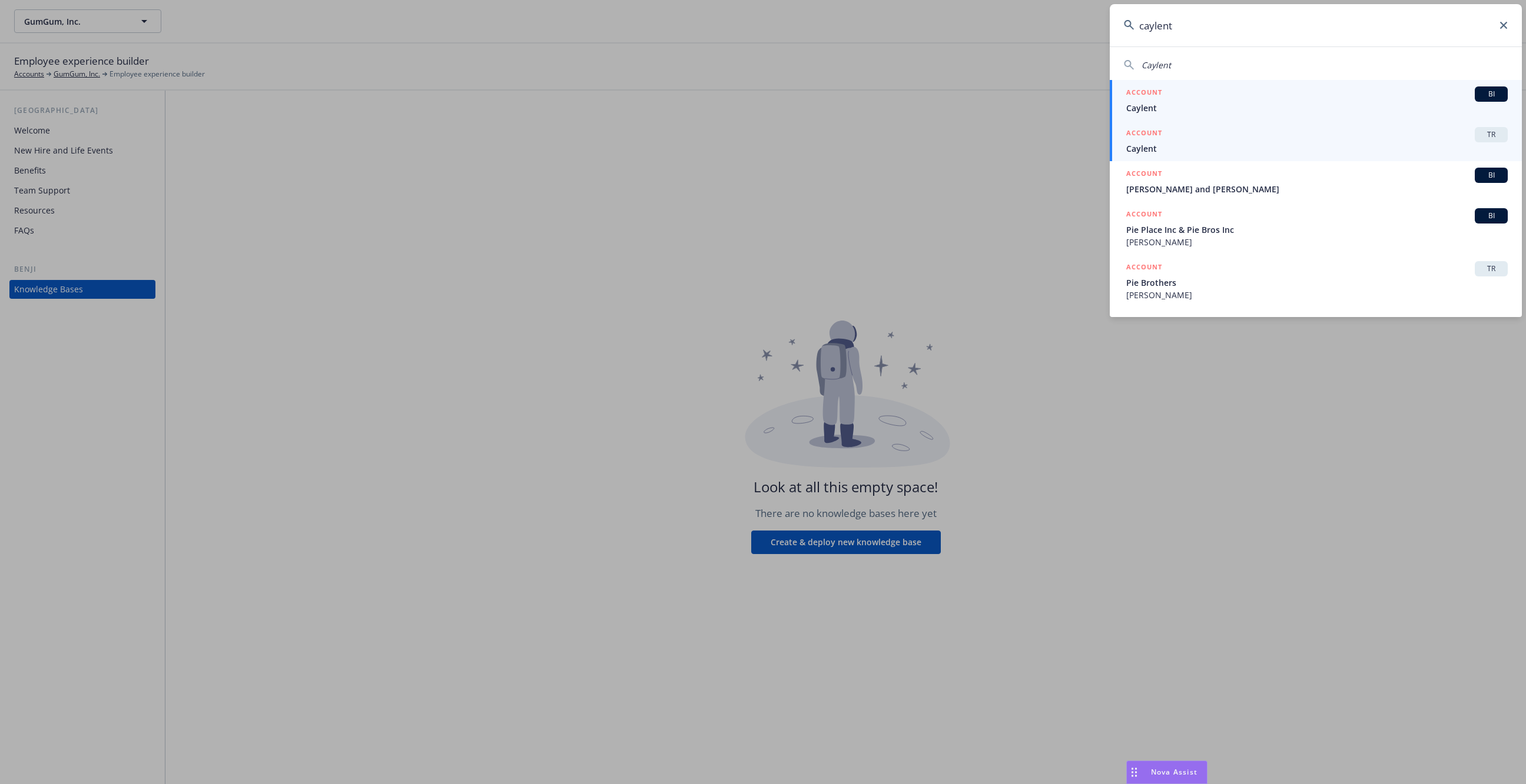
type input "caylent"
click at [1264, 145] on span "Caylent" at bounding box center [1317, 149] width 382 height 12
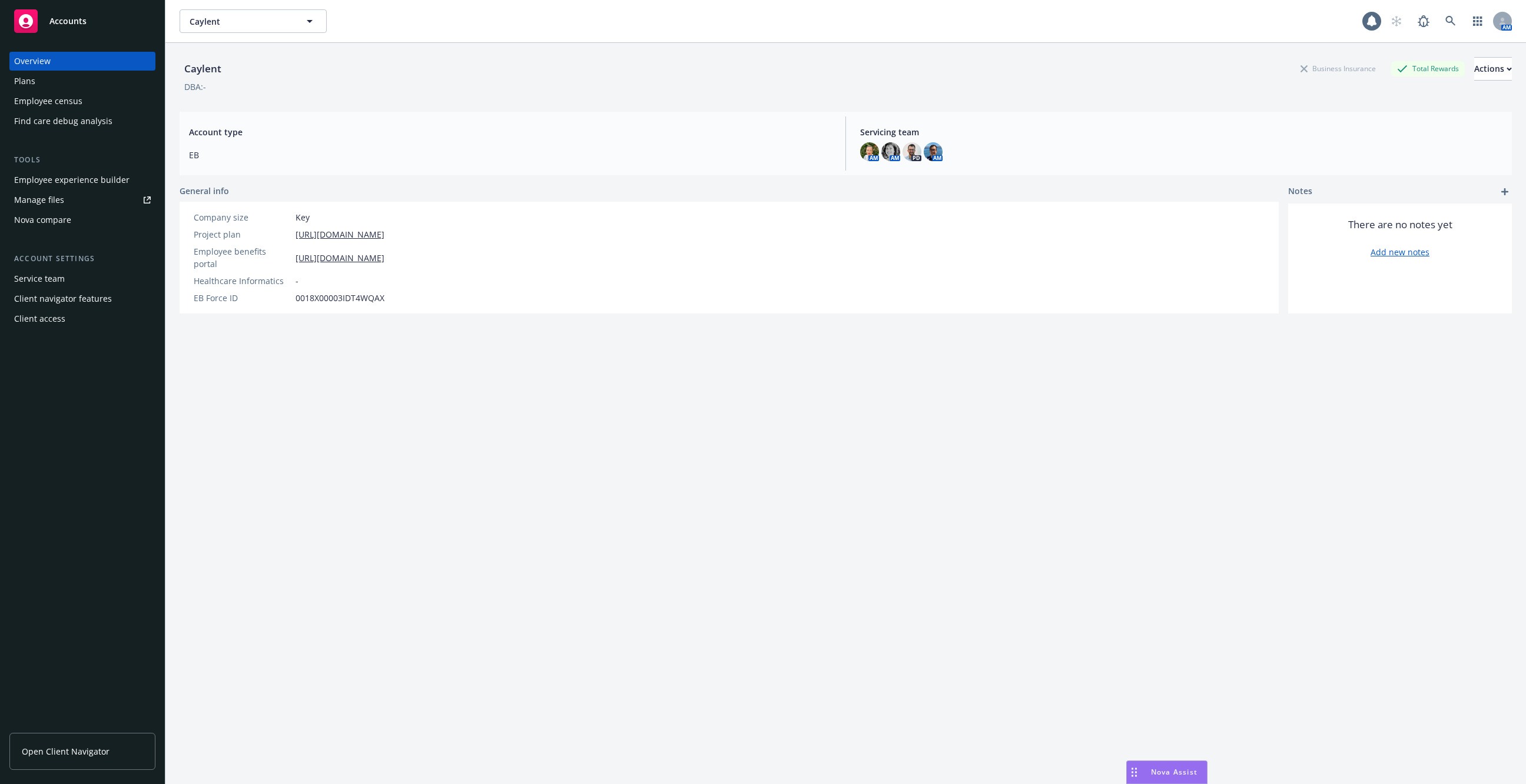
click at [81, 184] on div "Employee experience builder" at bounding box center [72, 180] width 116 height 19
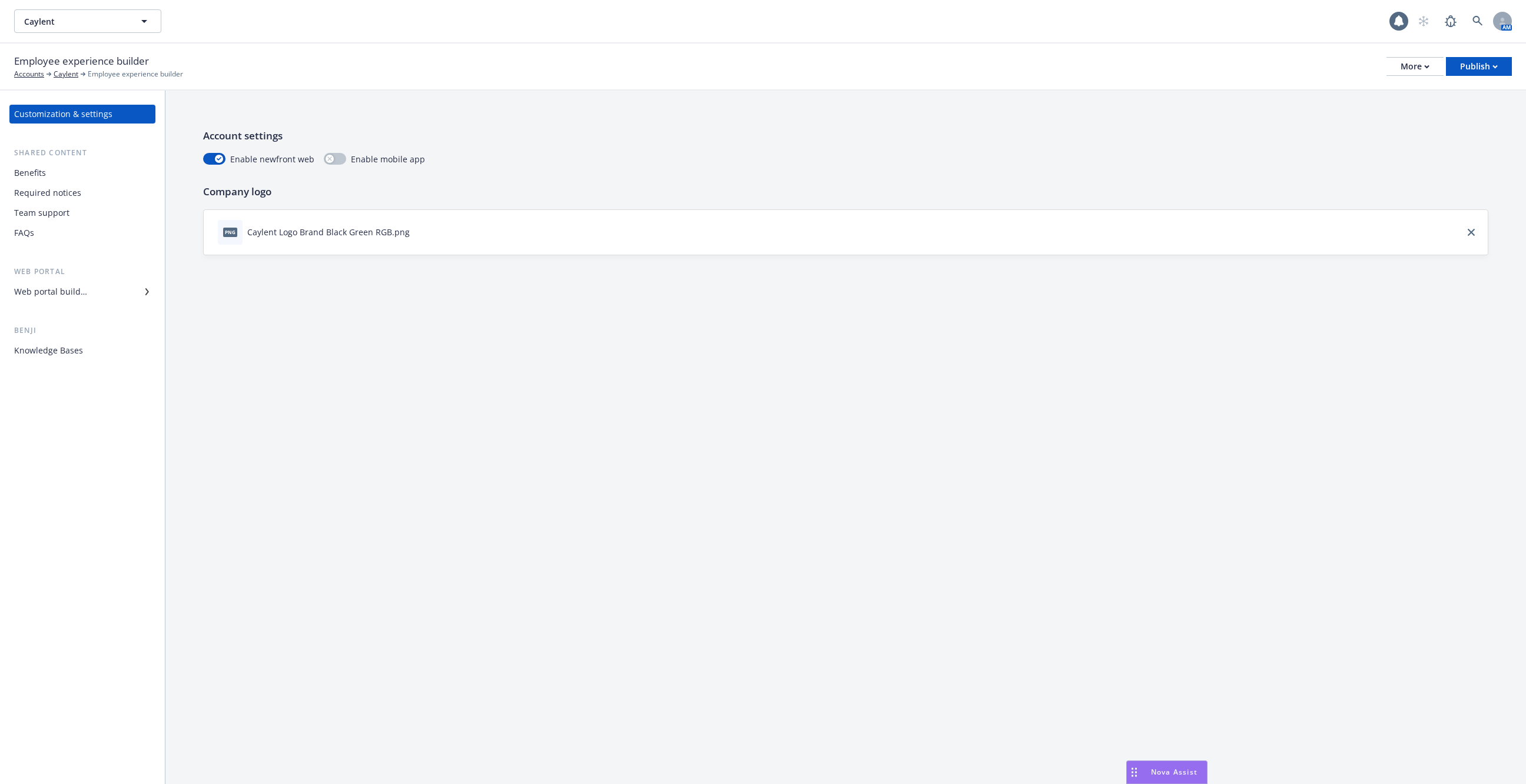
click at [114, 353] on div "Knowledge Bases" at bounding box center [82, 350] width 136 height 19
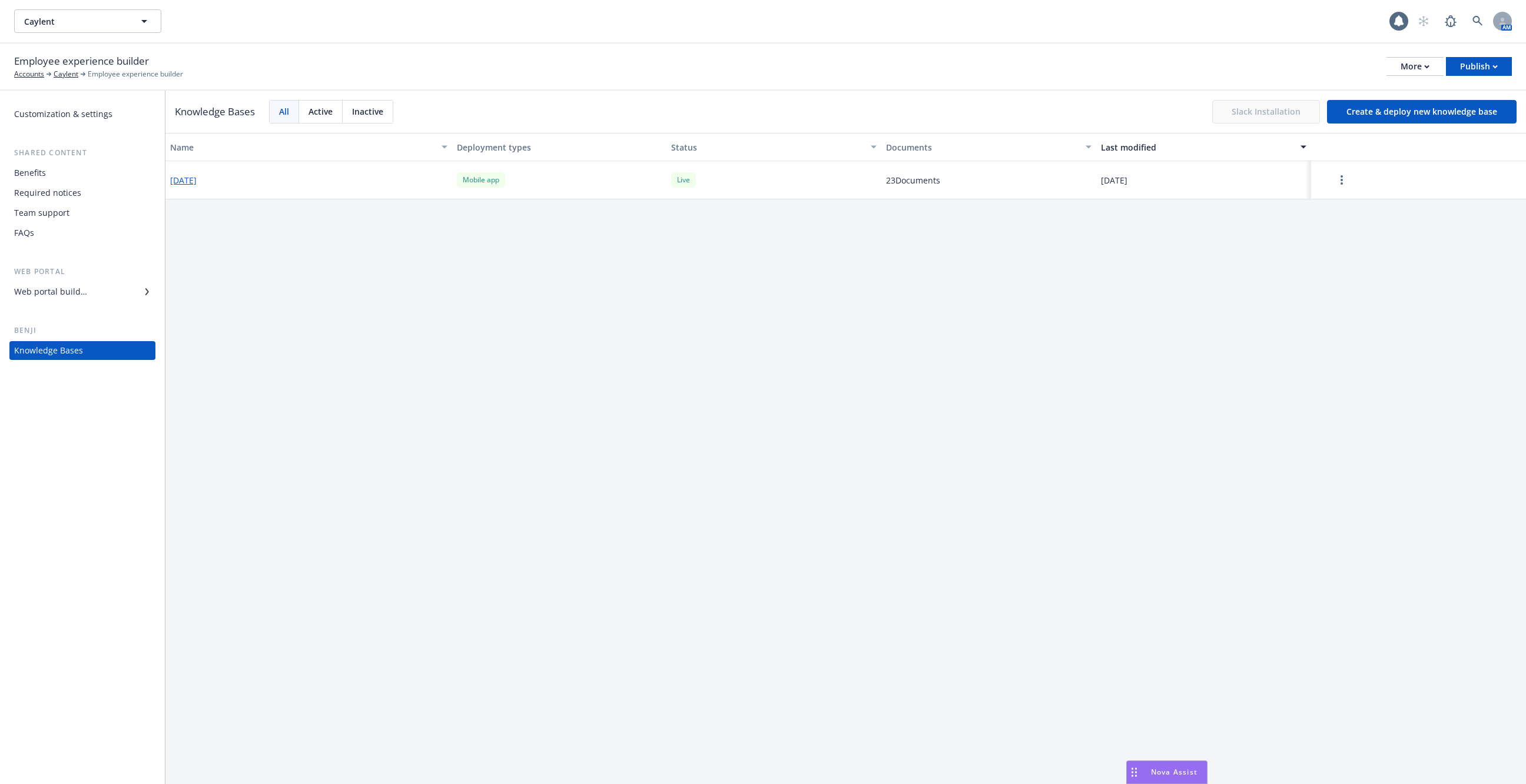
click at [197, 180] on button "2025-07-02" at bounding box center [183, 180] width 26 height 12
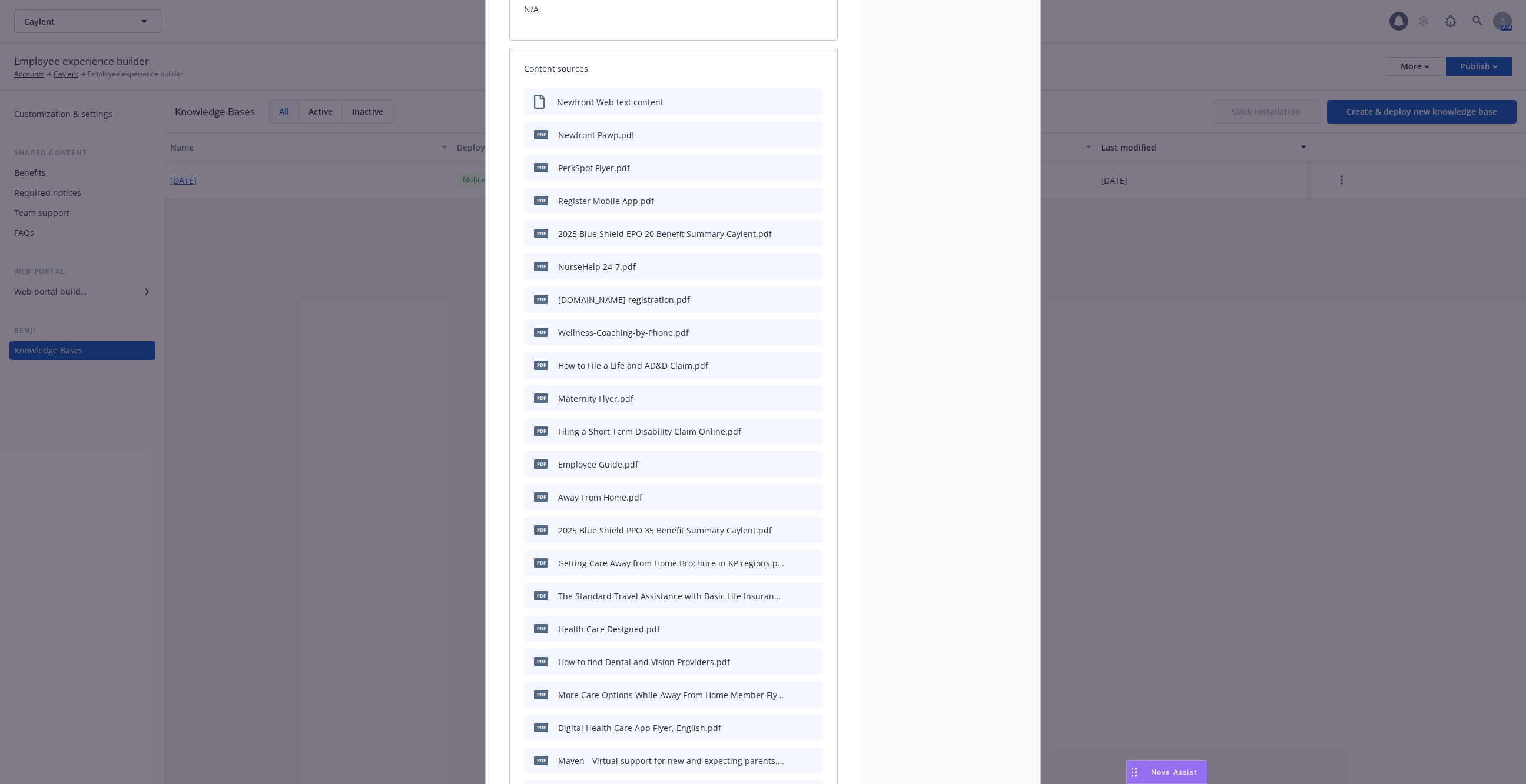
scroll to position [272, 0]
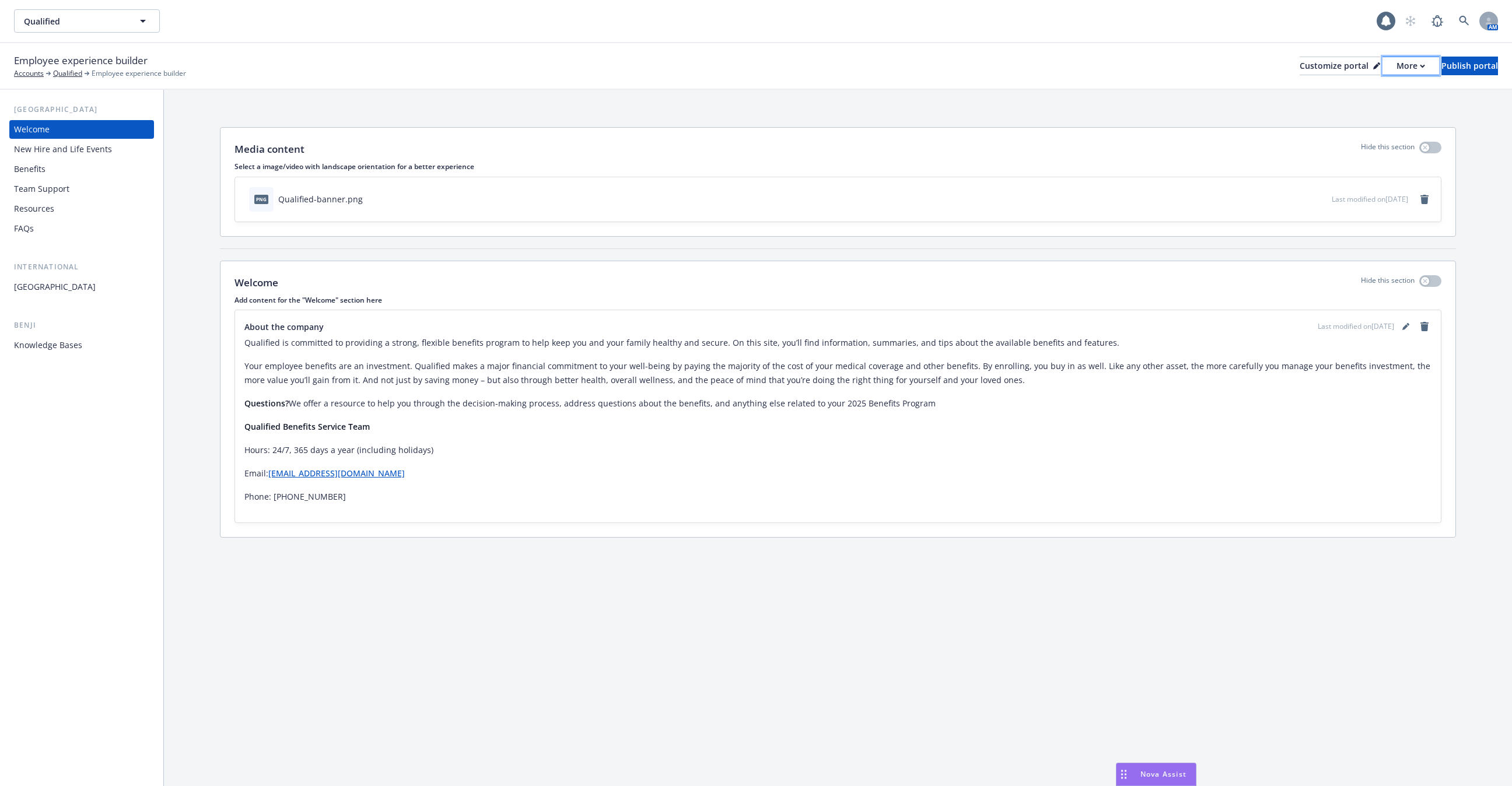
click at [1397, 70] on div "More" at bounding box center [1411, 65] width 29 height 17
click at [1365, 115] on link "Copy portal link" at bounding box center [1349, 115] width 106 height 24
click at [1474, 18] on link at bounding box center [1464, 20] width 24 height 24
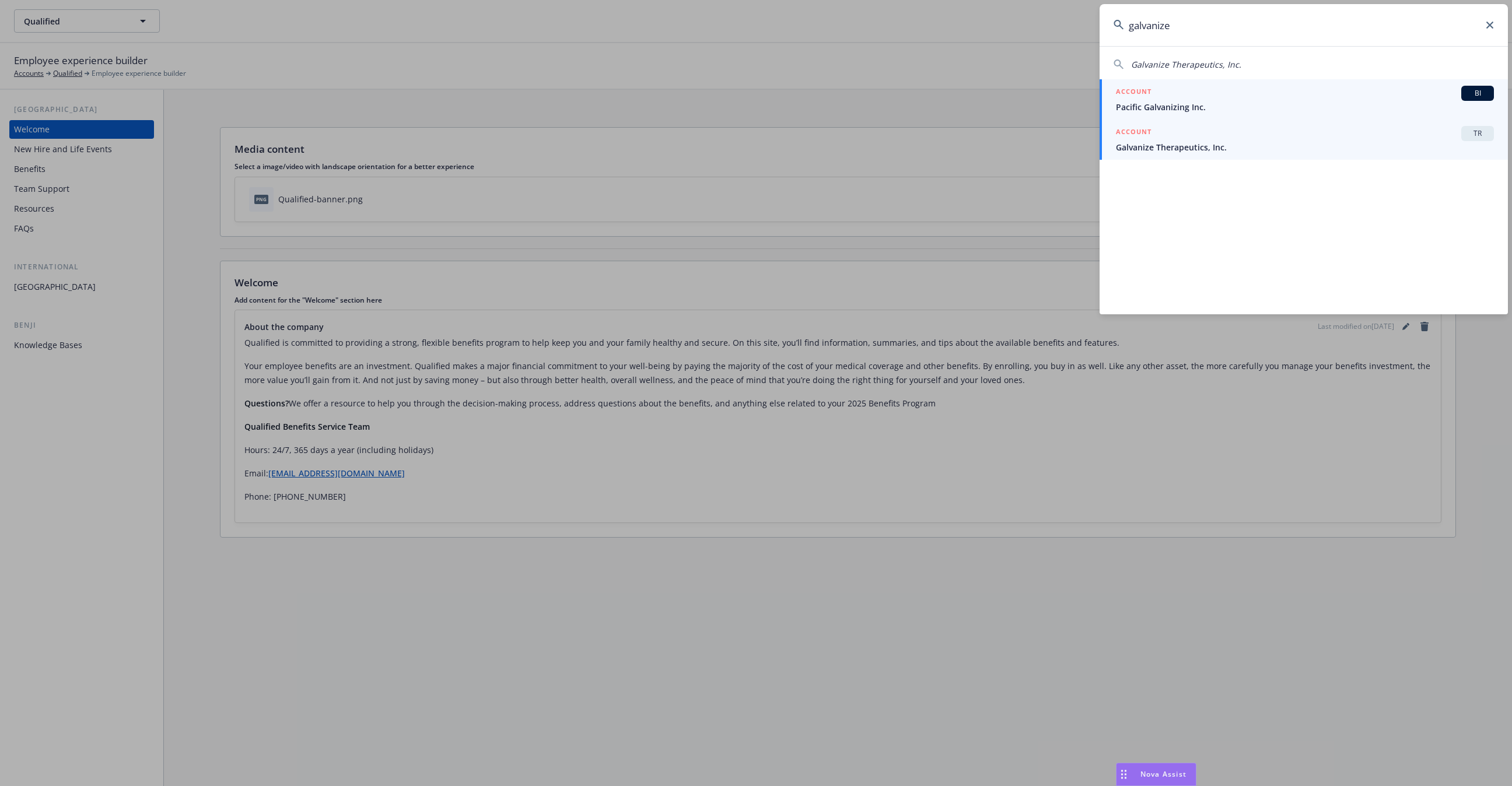
type input "galvanize"
click at [1212, 151] on span "Galvanize Therapeutics, Inc." at bounding box center [1305, 147] width 378 height 12
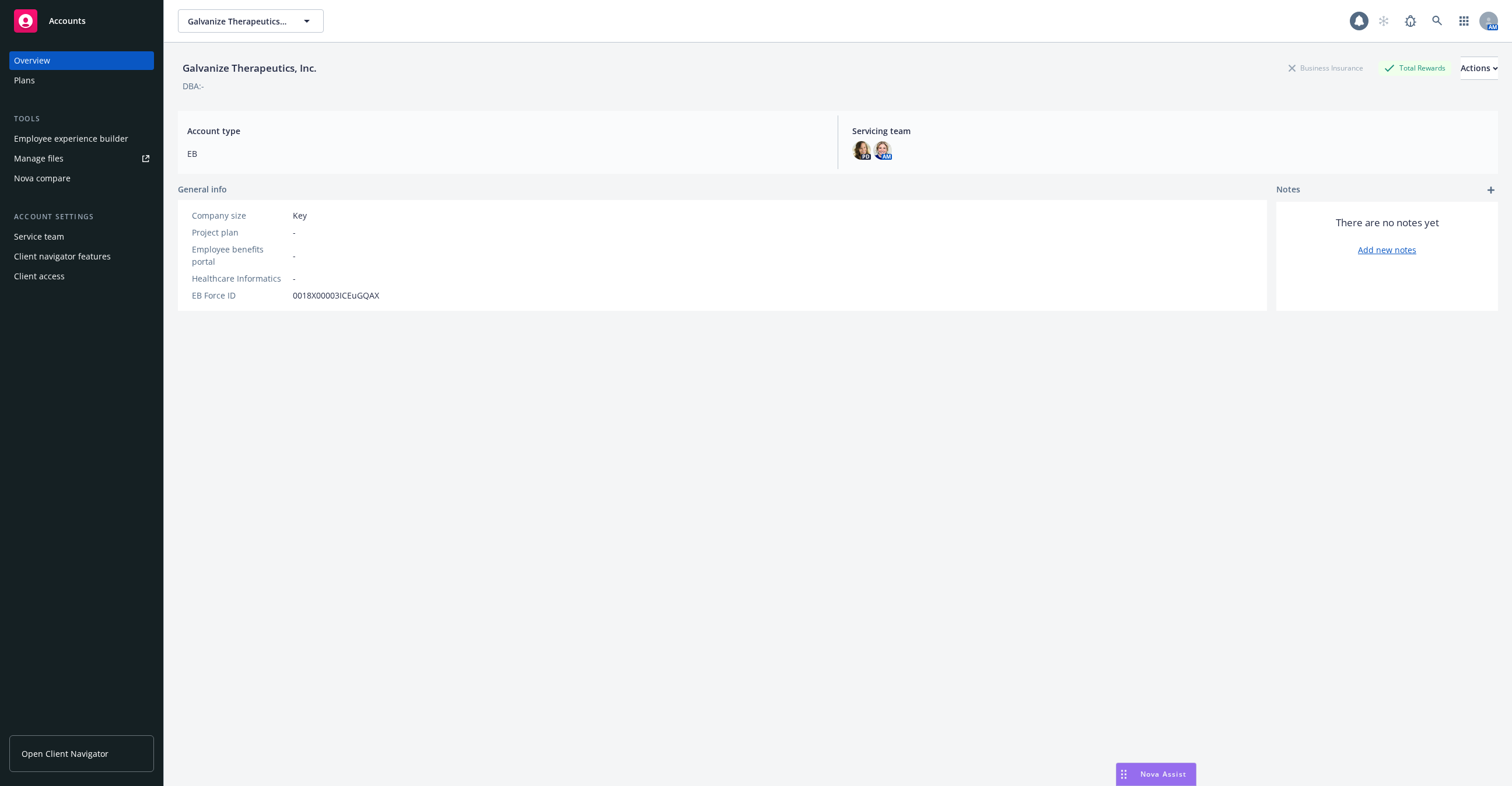
click at [93, 757] on span "Open Client Navigator" at bounding box center [65, 753] width 87 height 12
click at [100, 750] on span "Open Client Navigator" at bounding box center [65, 753] width 87 height 12
click at [1440, 14] on link at bounding box center [1437, 20] width 24 height 24
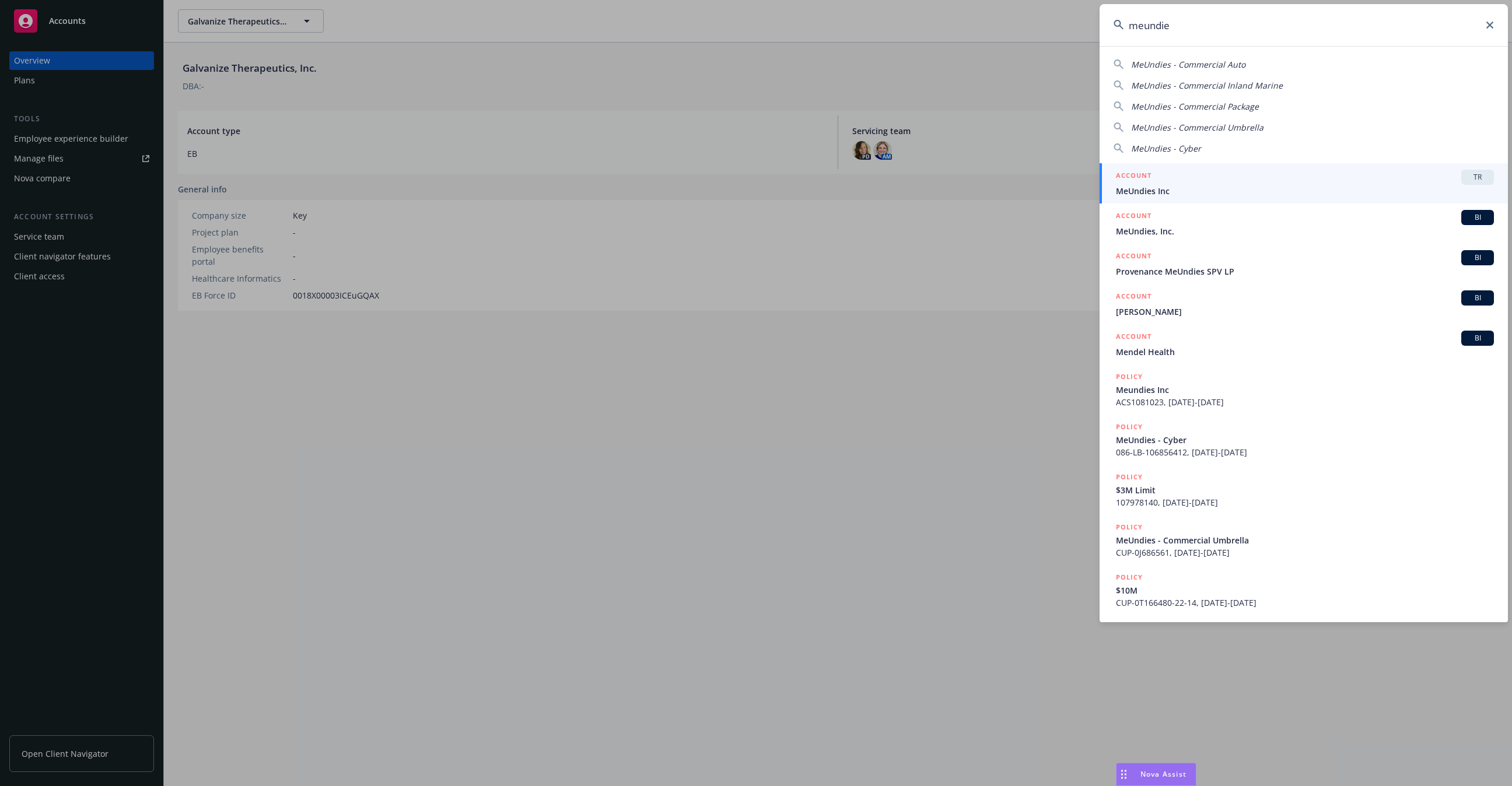
type input "meundie"
click at [1346, 184] on div "ACCOUNT TR" at bounding box center [1305, 177] width 378 height 16
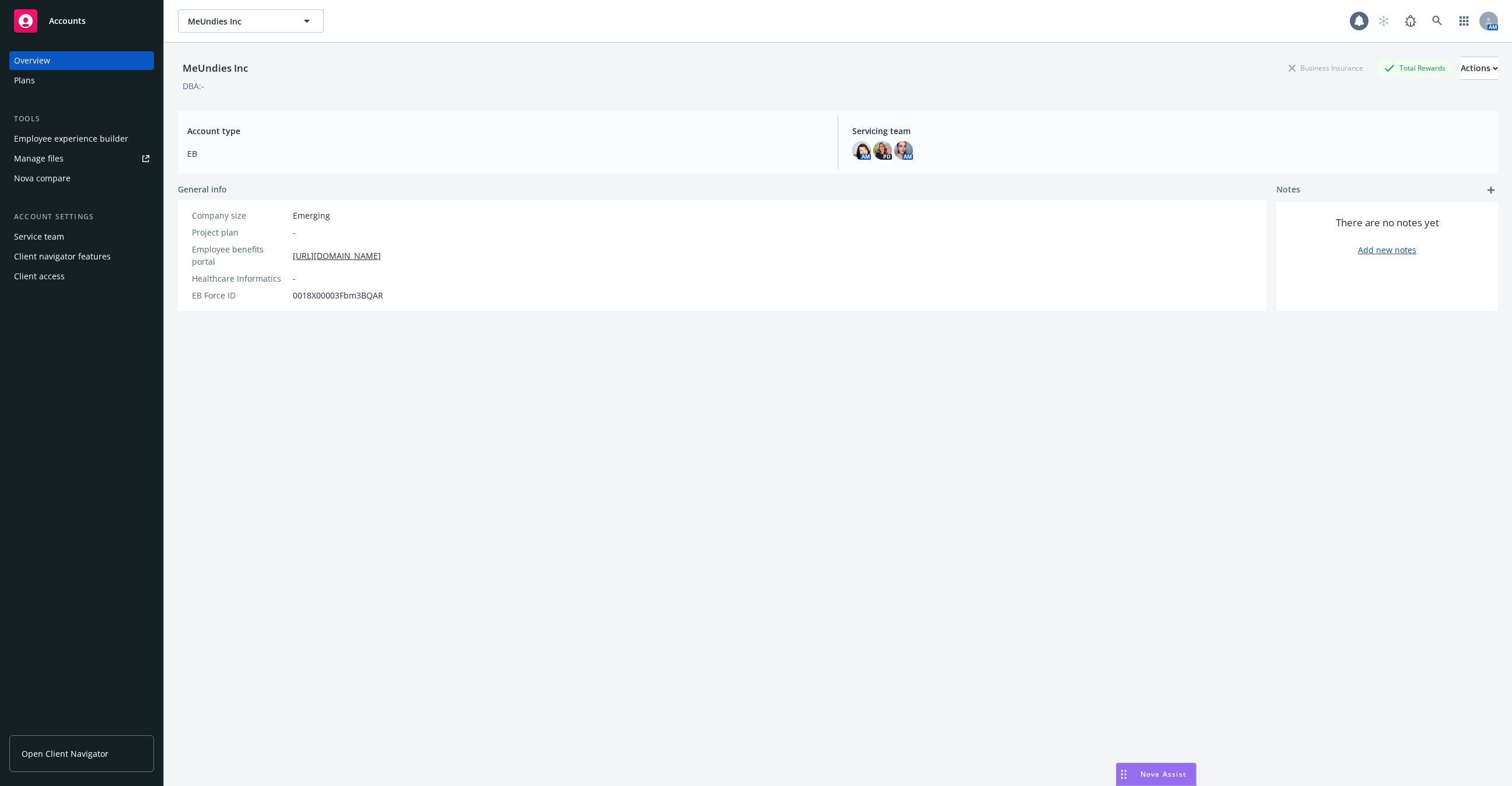
click at [84, 763] on link "Open Client Navigator" at bounding box center [81, 753] width 145 height 37
click at [91, 143] on div "Employee experience builder" at bounding box center [71, 138] width 115 height 19
click at [97, 274] on div "Client access" at bounding box center [81, 276] width 135 height 19
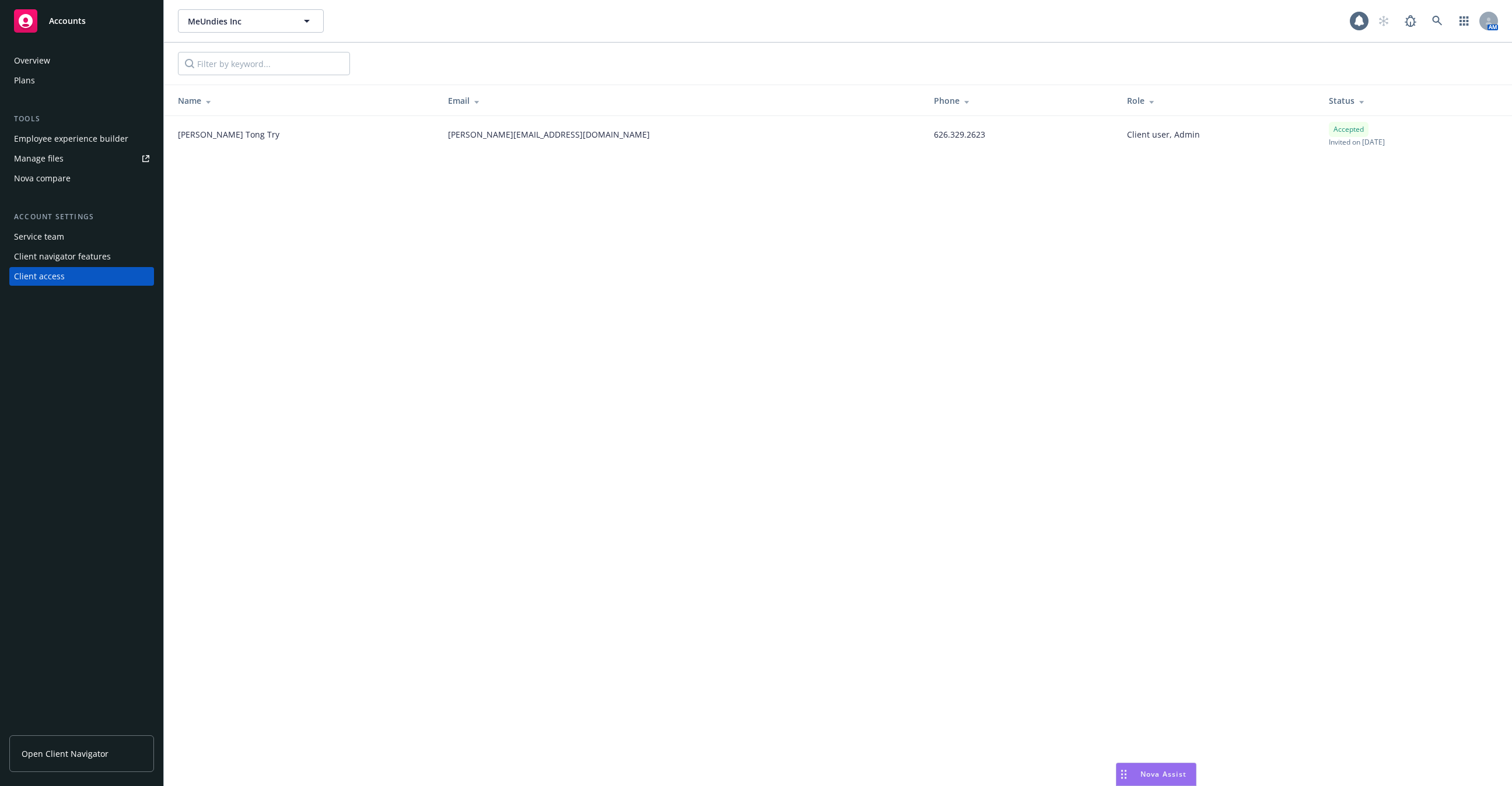
click at [77, 252] on div "Client navigator features" at bounding box center [62, 256] width 97 height 19
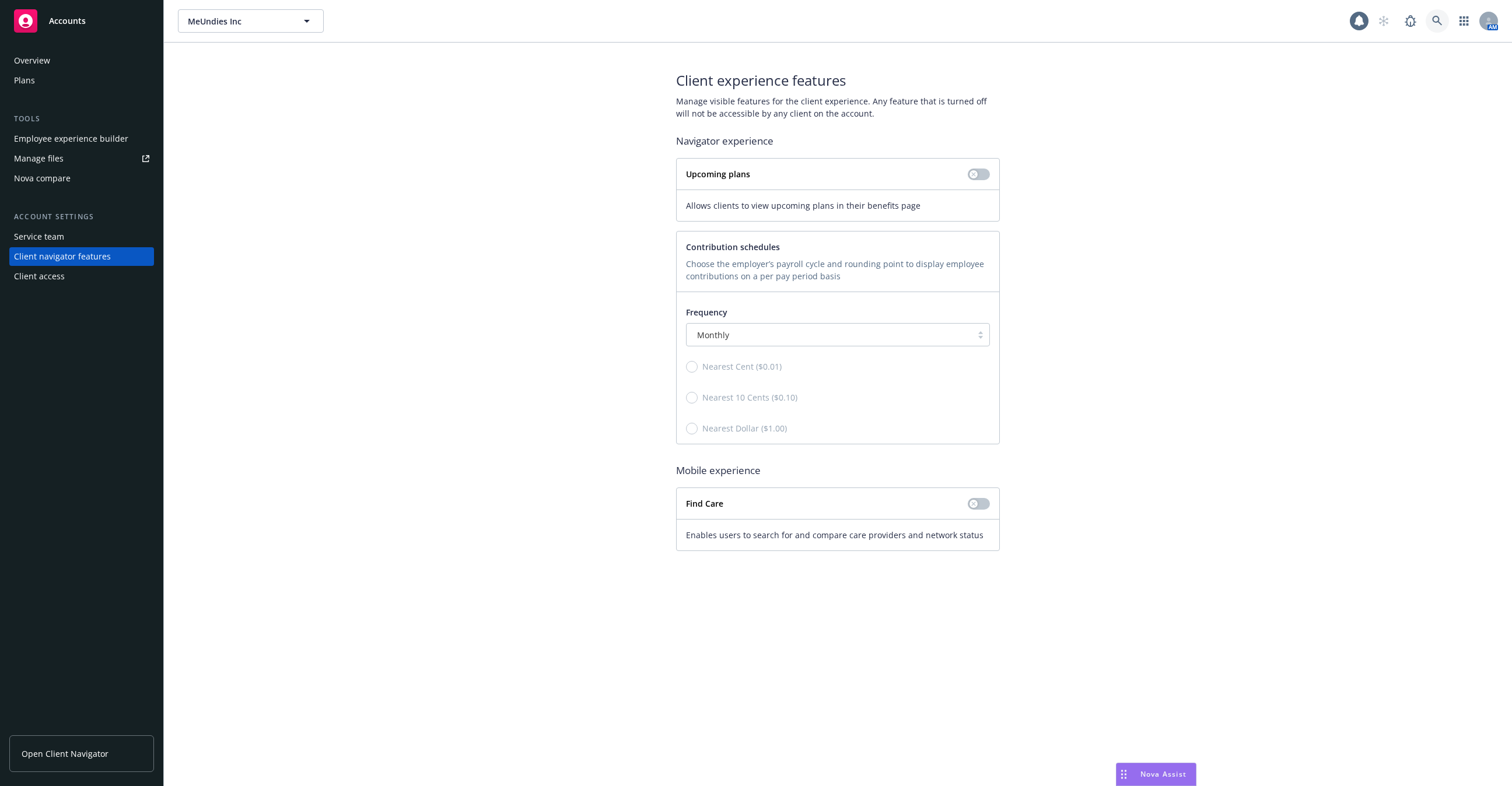
click at [1435, 21] on icon at bounding box center [1437, 20] width 10 height 10
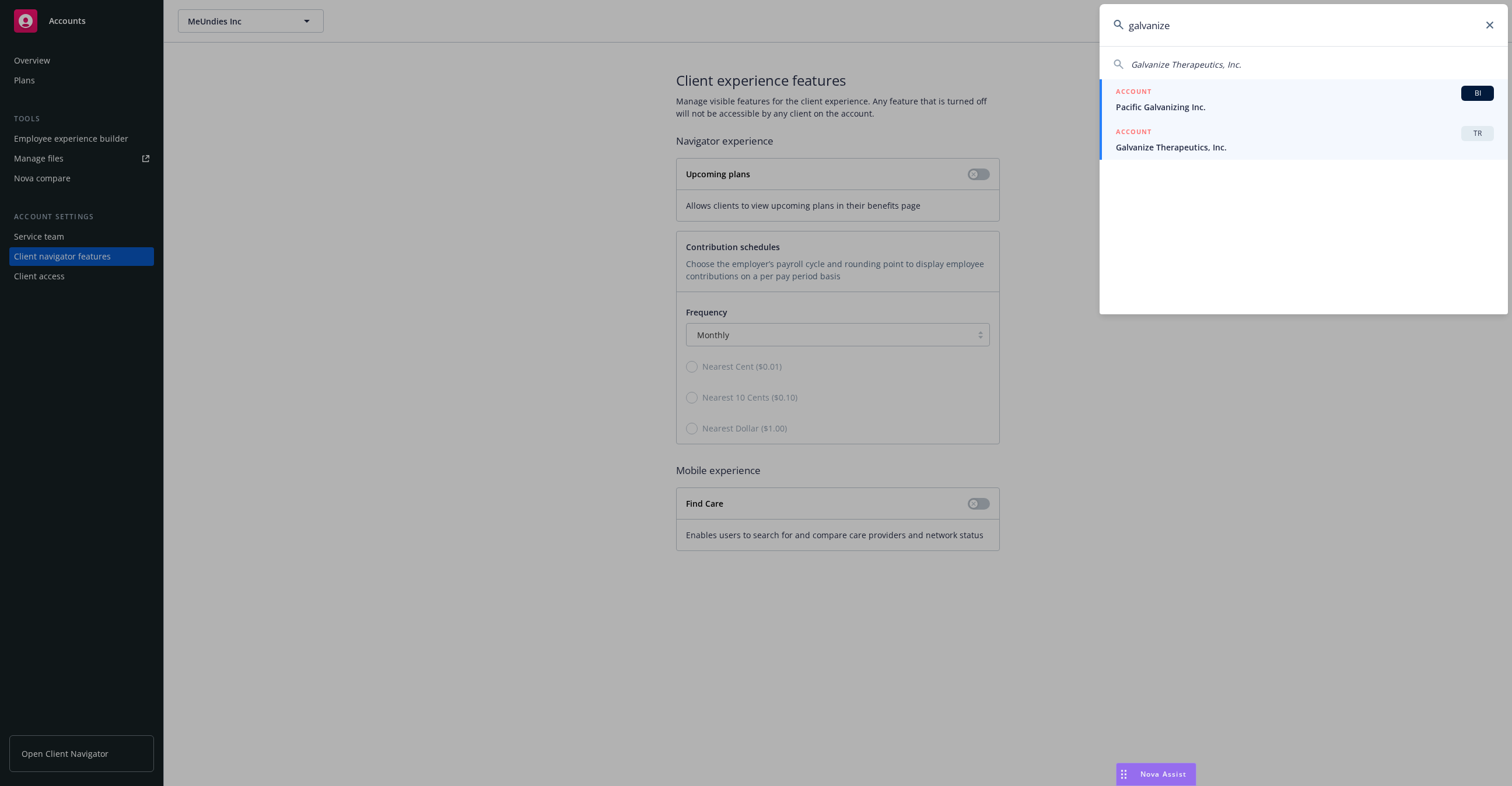
type input "galvanize"
click at [1315, 131] on div "ACCOUNT TR" at bounding box center [1305, 133] width 378 height 16
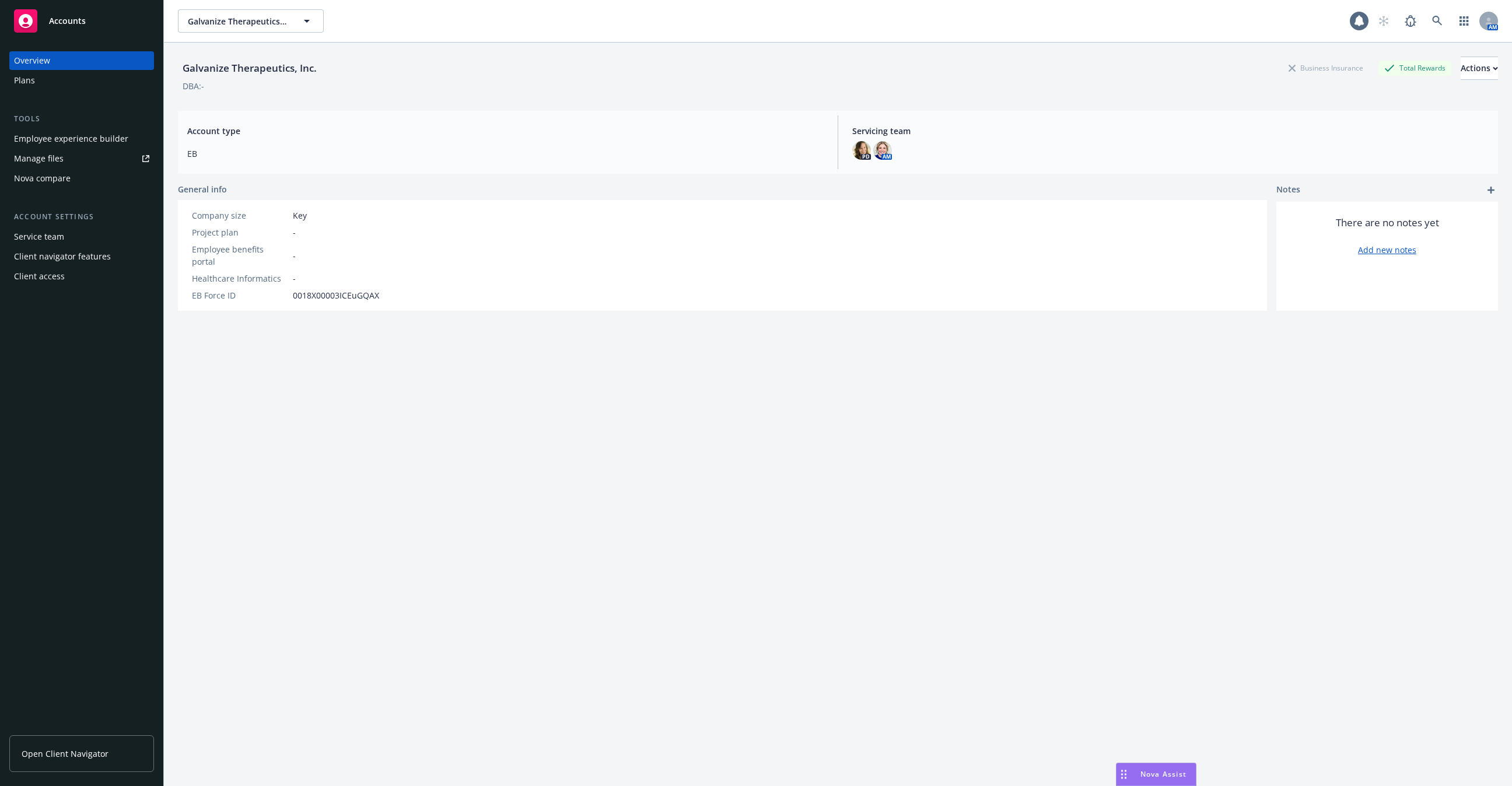
click at [109, 140] on div "Employee experience builder" at bounding box center [71, 138] width 115 height 19
click at [79, 256] on div "Client navigator features" at bounding box center [62, 256] width 97 height 19
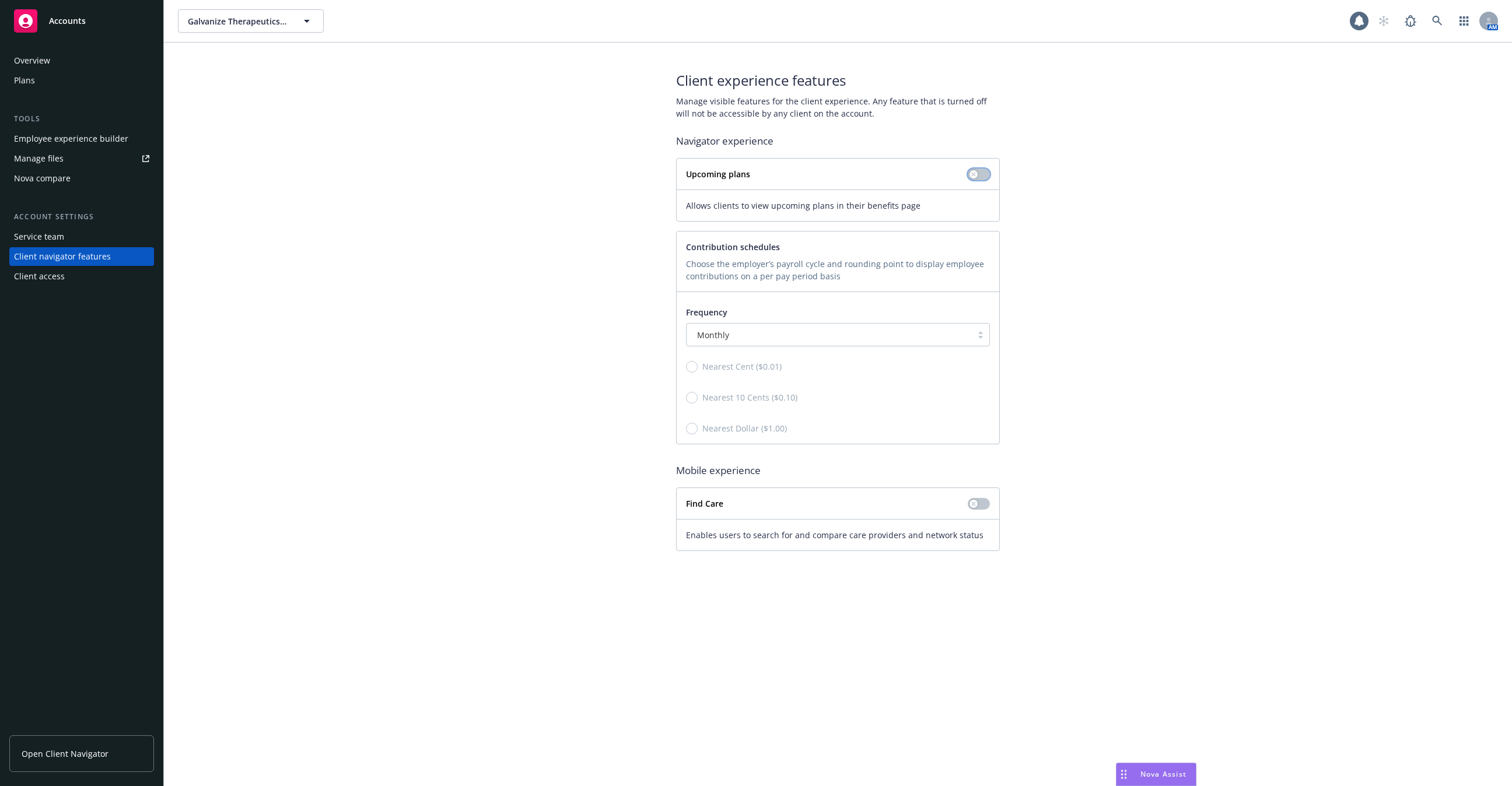
click at [979, 174] on button "button" at bounding box center [979, 174] width 22 height 11
